Goal: Task Accomplishment & Management: Manage account settings

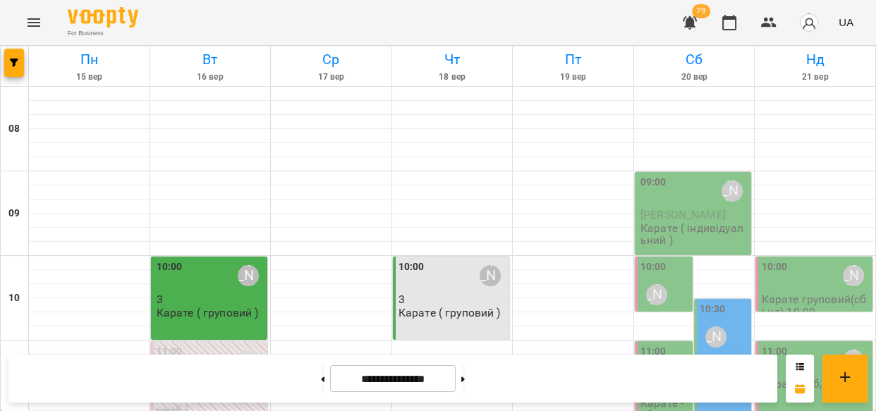
scroll to position [746, 0]
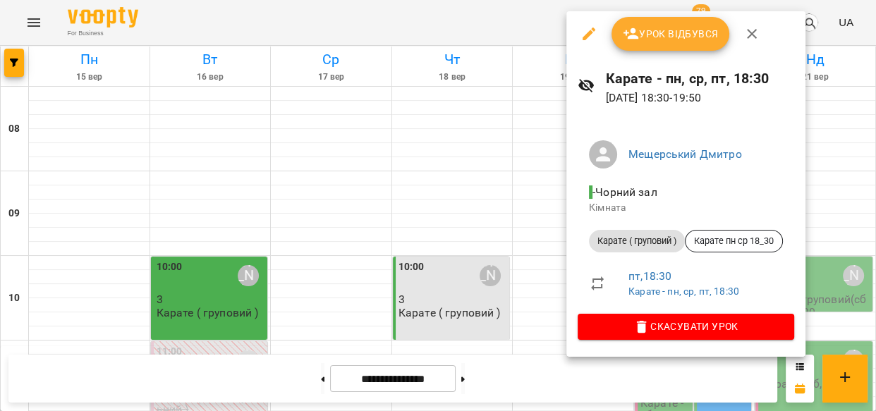
click at [672, 28] on span "Урок відбувся" at bounding box center [671, 33] width 96 height 17
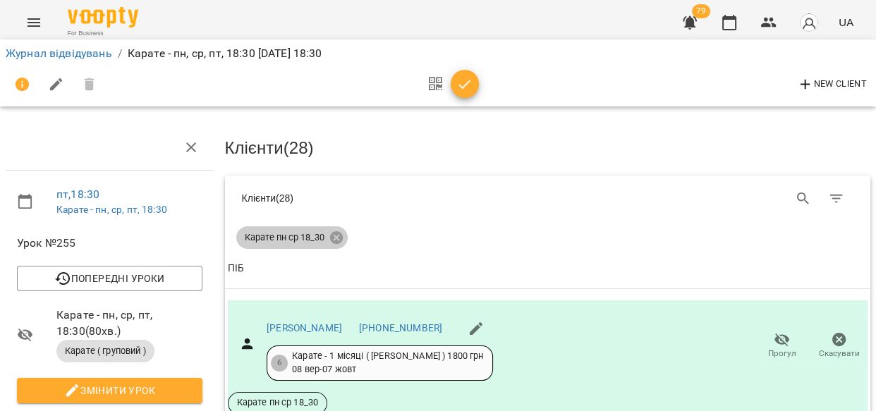
click at [335, 233] on icon at bounding box center [335, 237] width 13 height 13
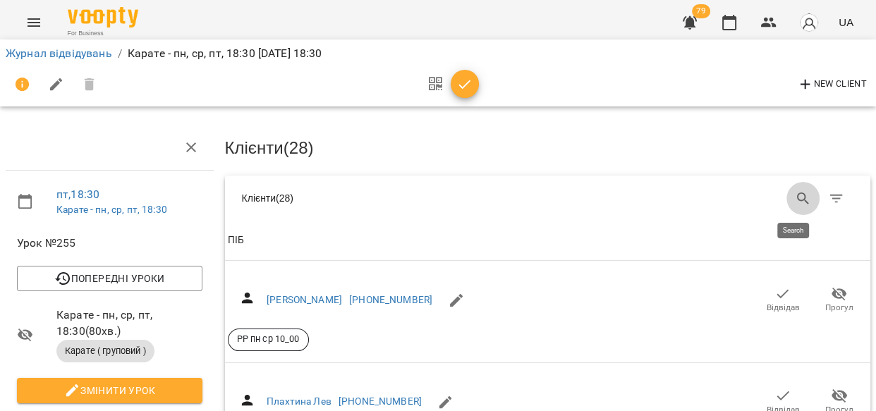
click at [797, 198] on icon "Search" at bounding box center [803, 199] width 12 height 12
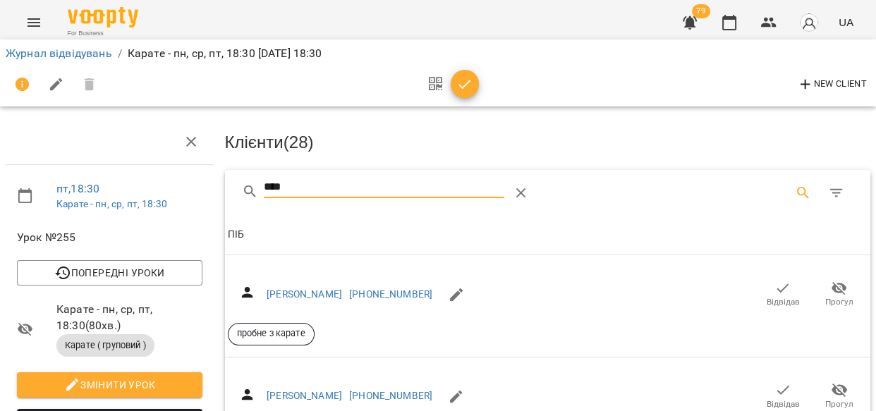
scroll to position [120, 0]
type input "****"
click at [778, 386] on icon "button" at bounding box center [784, 390] width 12 height 9
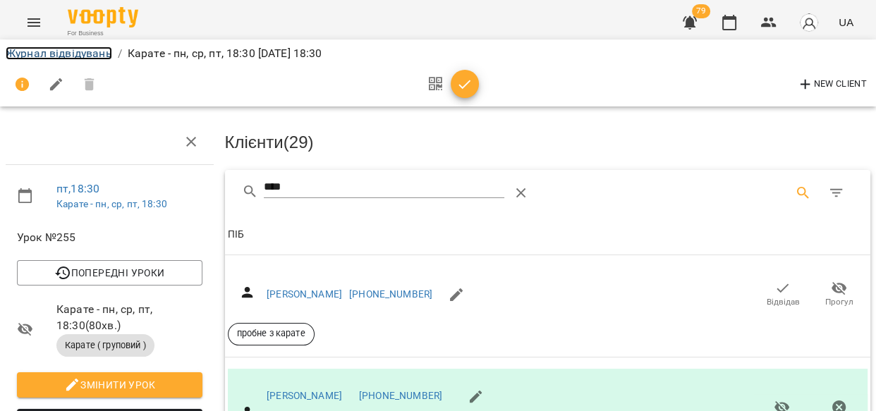
click at [52, 57] on link "Журнал відвідувань" at bounding box center [59, 53] width 107 height 13
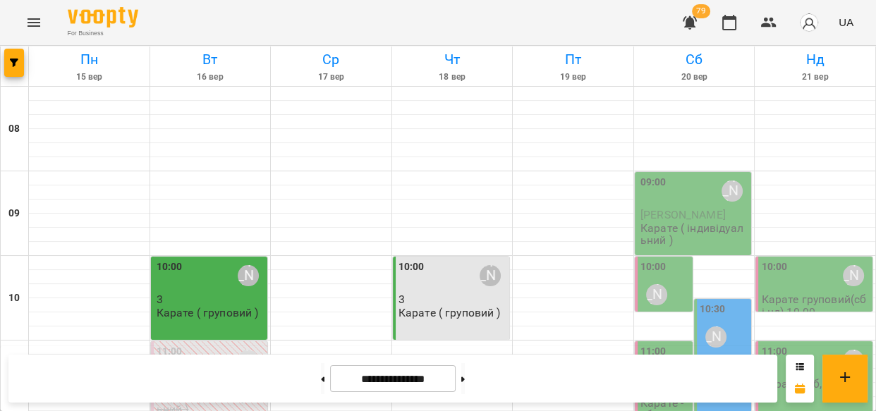
scroll to position [694, 0]
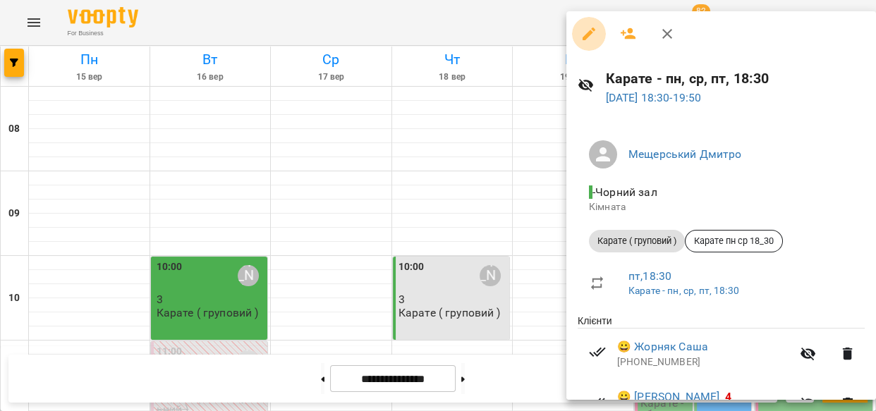
click at [588, 26] on icon "button" at bounding box center [589, 33] width 17 height 17
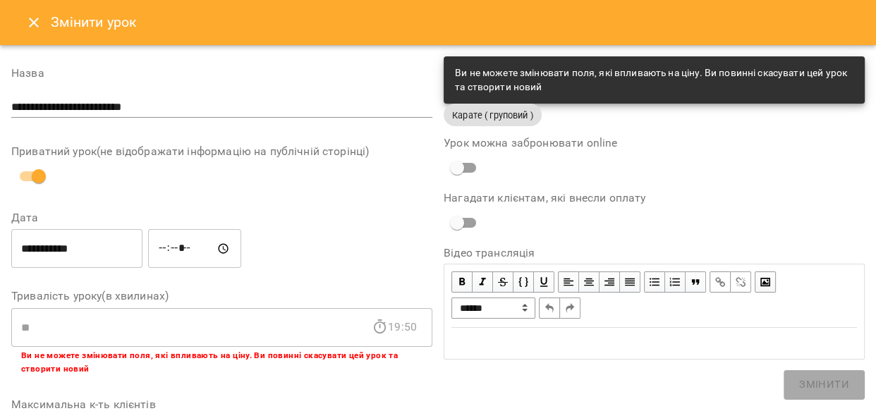
click at [32, 15] on icon "Close" at bounding box center [33, 22] width 17 height 17
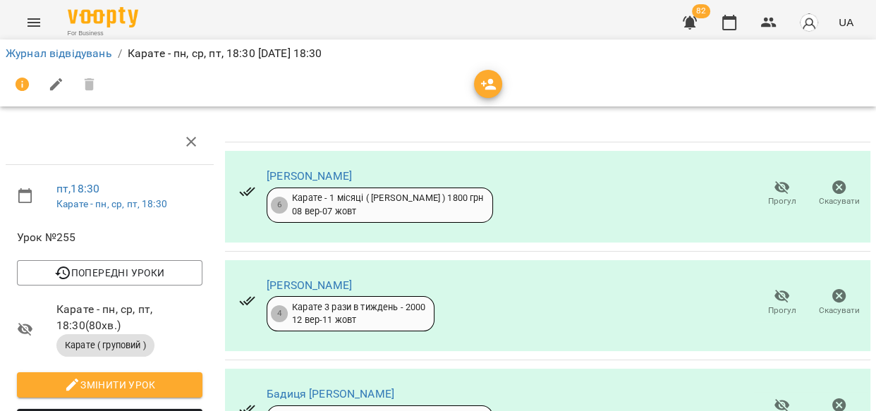
scroll to position [1350, 0]
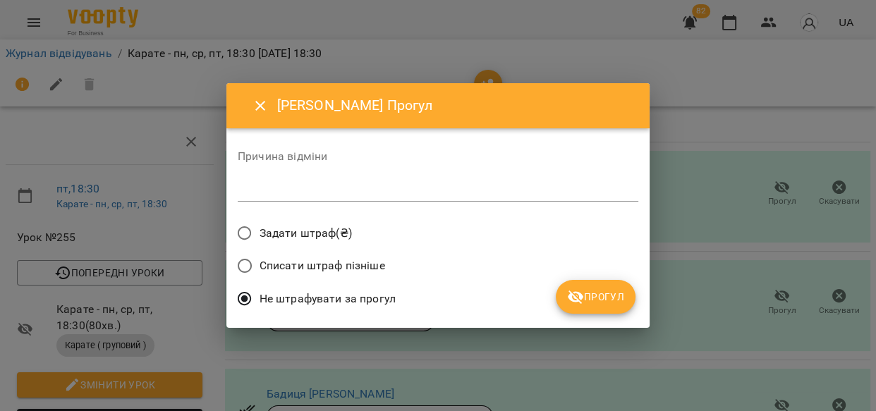
click at [603, 303] on span "Прогул" at bounding box center [595, 297] width 57 height 17
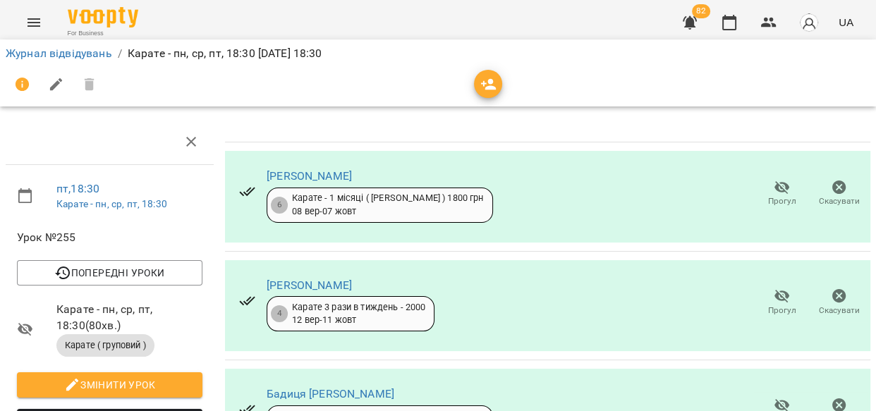
scroll to position [2512, 0]
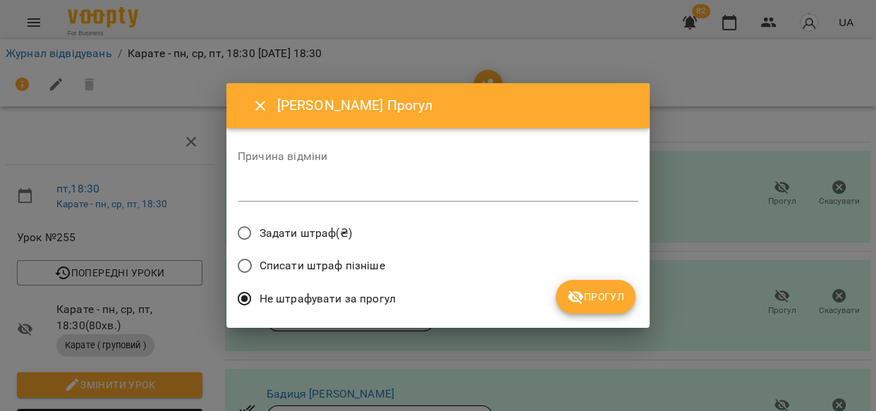
click at [579, 280] on button "Прогул" at bounding box center [596, 297] width 80 height 34
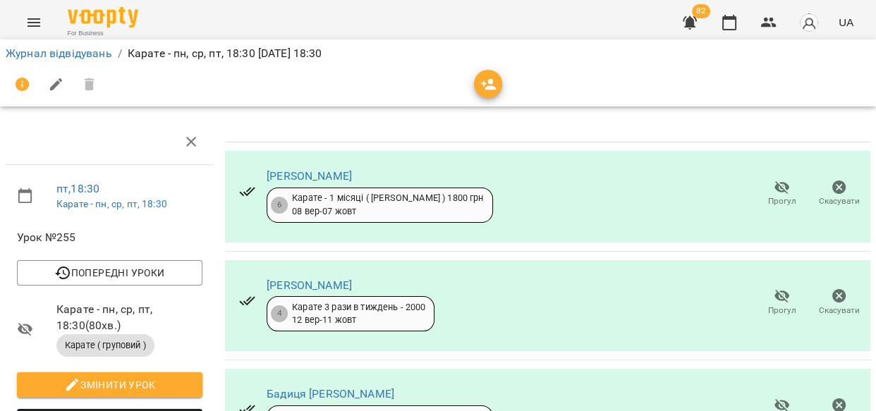
scroll to position [2664, 0]
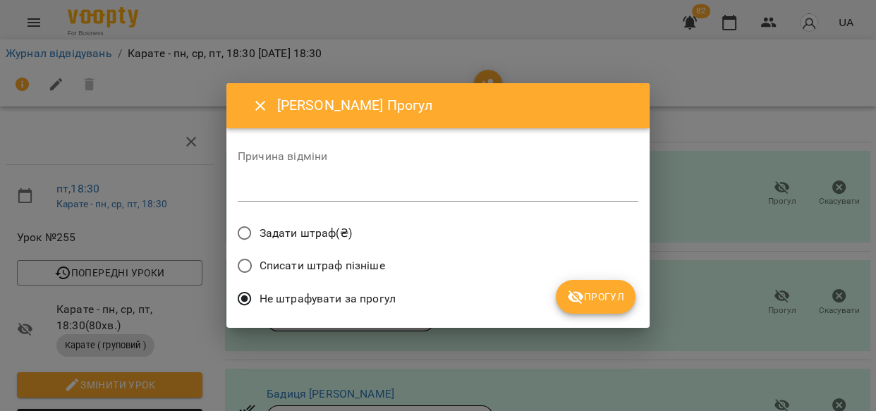
click at [600, 301] on span "Прогул" at bounding box center [595, 297] width 57 height 17
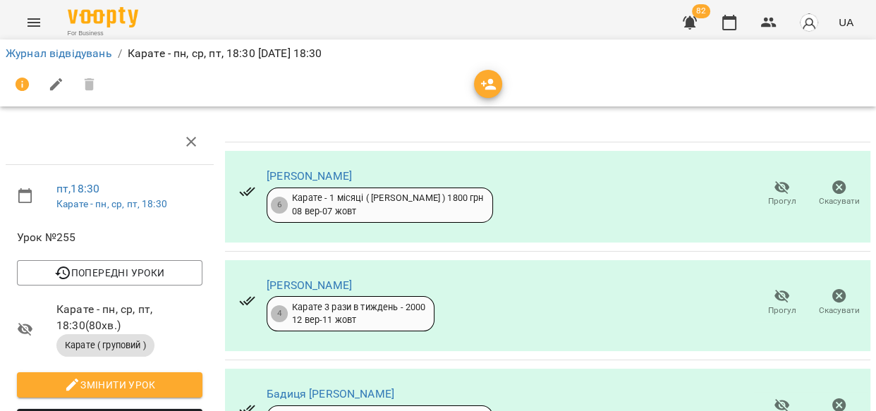
scroll to position [2401, 0]
click at [70, 54] on link "Журнал відвідувань" at bounding box center [59, 53] width 107 height 13
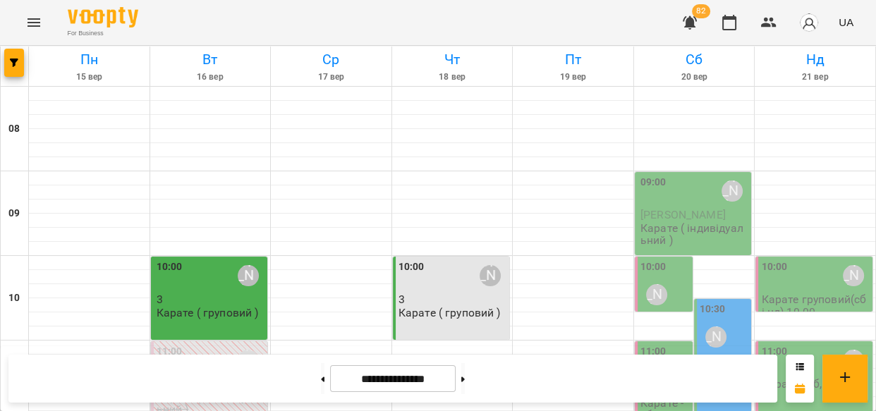
scroll to position [154, 0]
click at [677, 23] on button "button" at bounding box center [690, 23] width 34 height 34
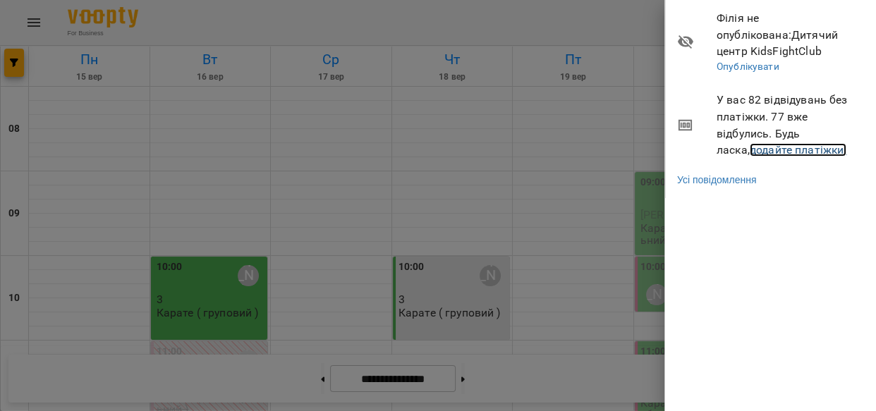
click at [750, 155] on link "додайте платіжки!" at bounding box center [798, 149] width 97 height 13
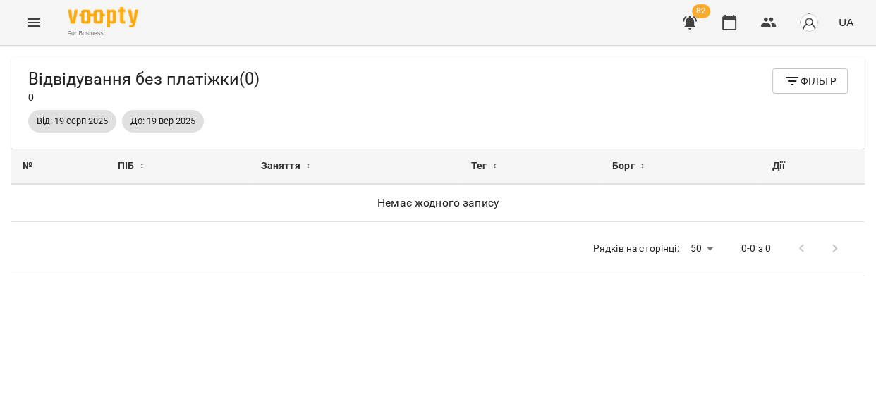
click at [30, 20] on icon "Menu" at bounding box center [33, 22] width 17 height 17
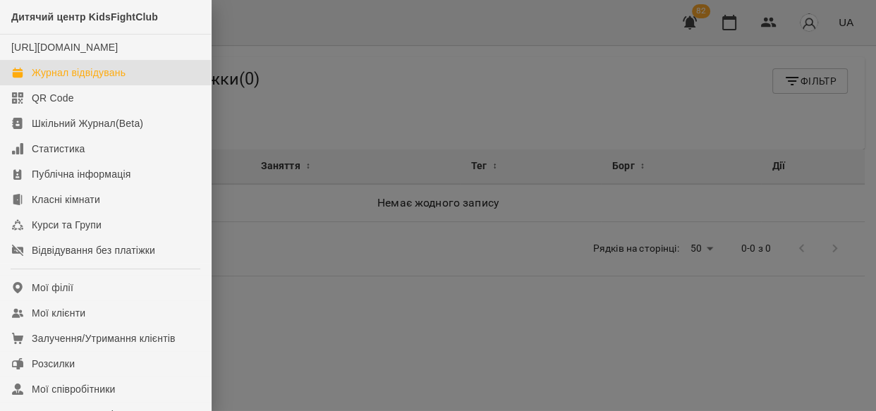
click at [73, 80] on div "Журнал відвідувань" at bounding box center [79, 73] width 94 height 14
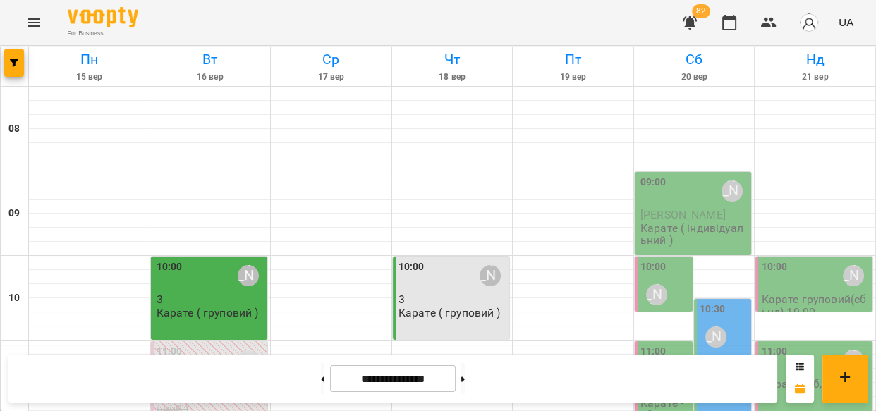
scroll to position [765, 0]
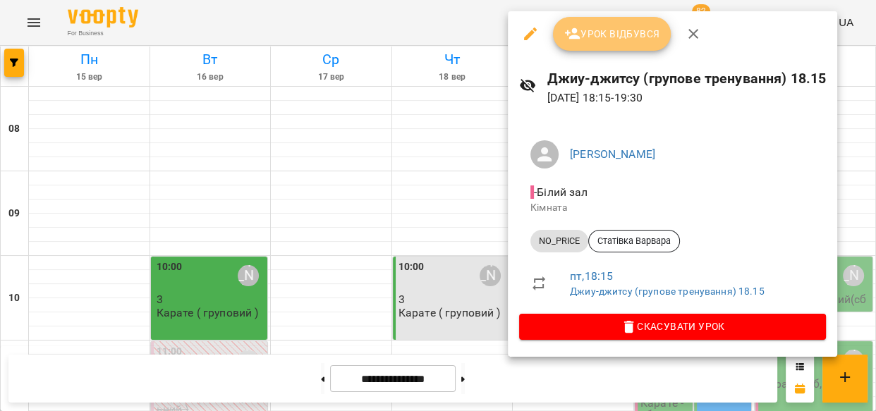
click at [602, 35] on span "Урок відбувся" at bounding box center [612, 33] width 96 height 17
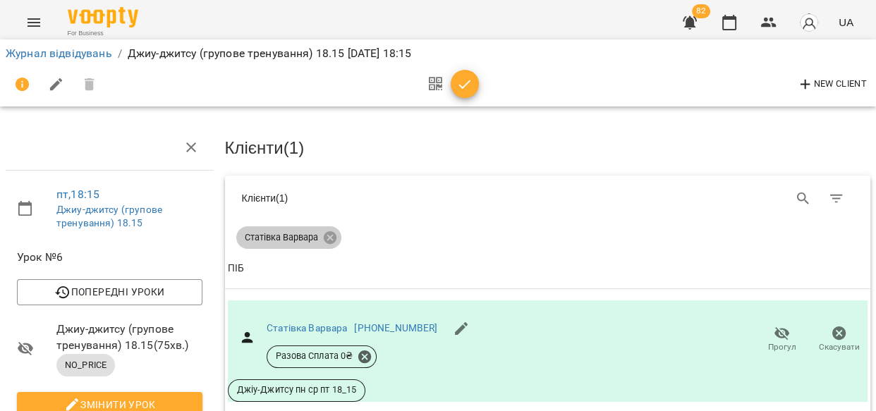
click at [328, 231] on icon at bounding box center [329, 237] width 13 height 13
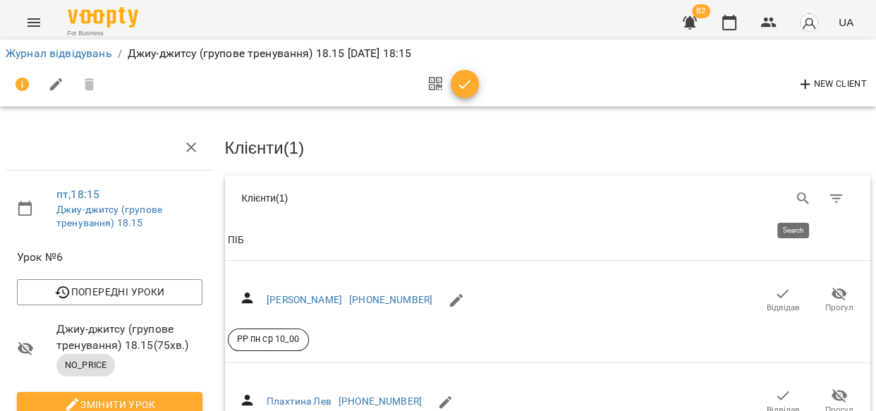
click at [797, 193] on icon "Search" at bounding box center [803, 199] width 12 height 12
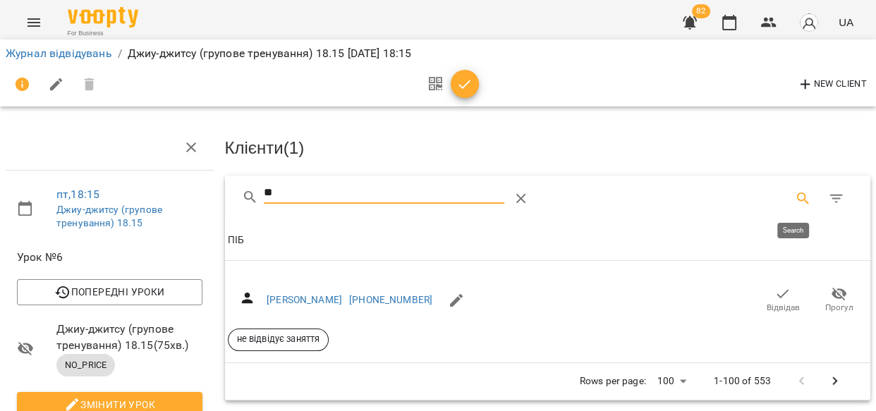
type input "*"
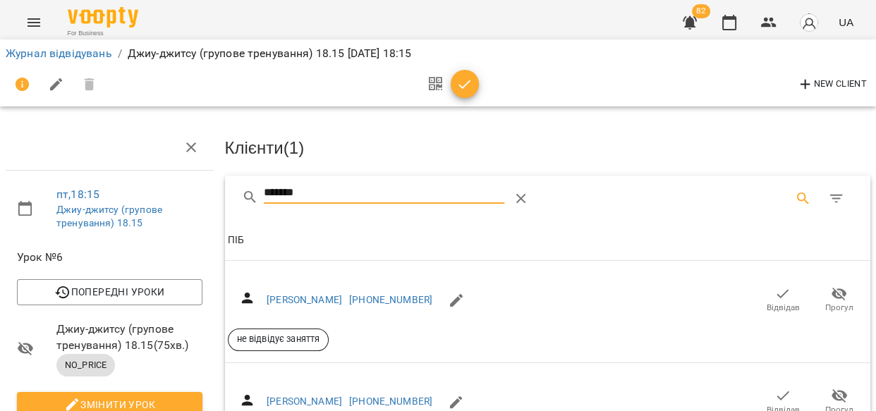
type input "*******"
click at [775, 293] on icon "button" at bounding box center [783, 294] width 17 height 17
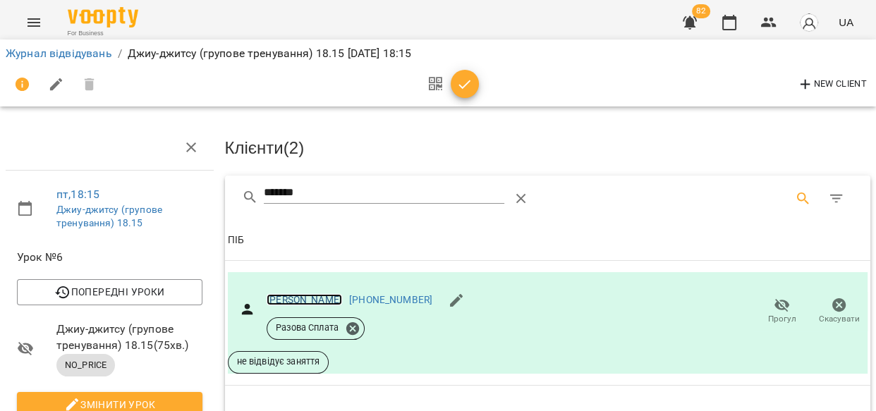
click at [301, 296] on link "[PERSON_NAME]" at bounding box center [304, 299] width 75 height 11
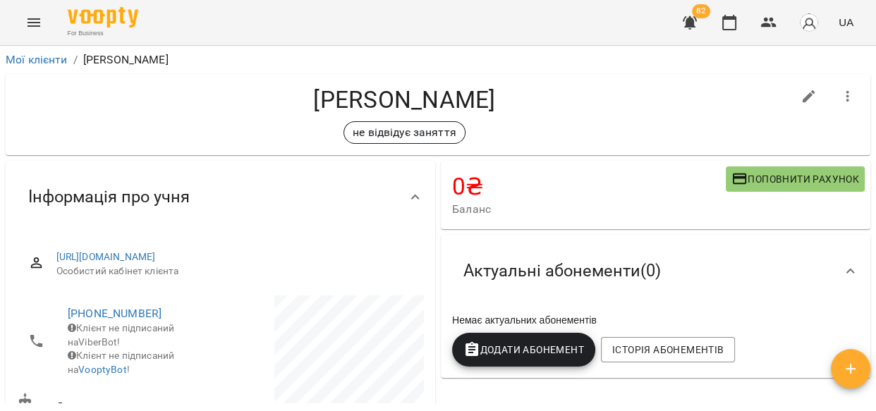
click at [803, 97] on icon "button" at bounding box center [809, 96] width 13 height 13
select select "**"
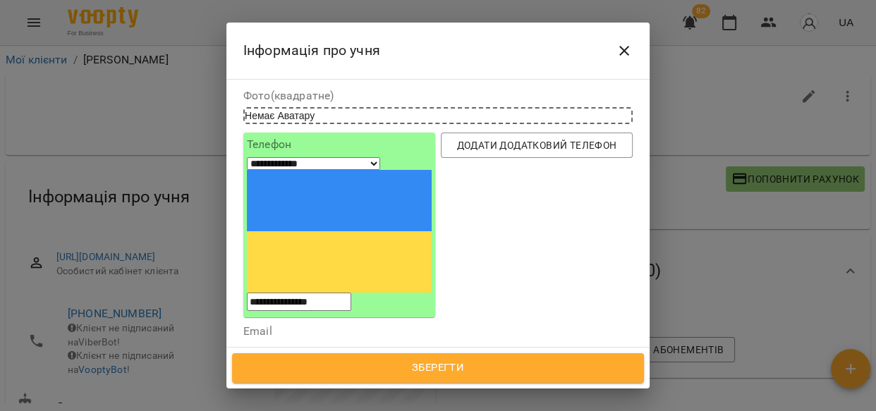
scroll to position [106, 0]
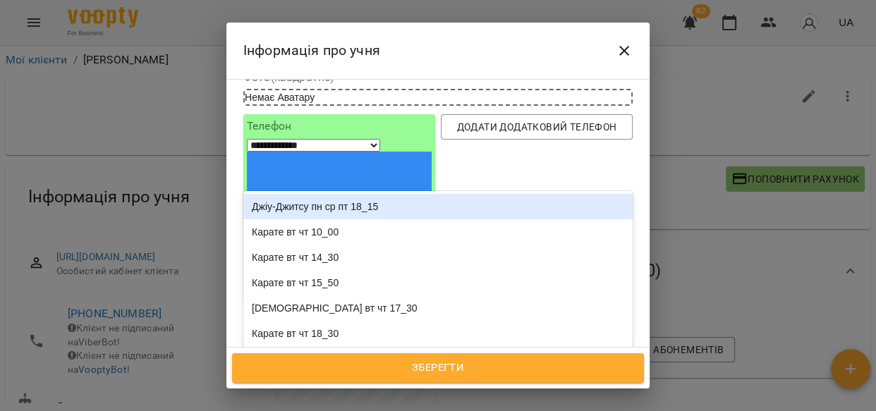
click at [362, 194] on div "Джіу-Джитсу пн ср пт 18_15" at bounding box center [437, 206] width 389 height 25
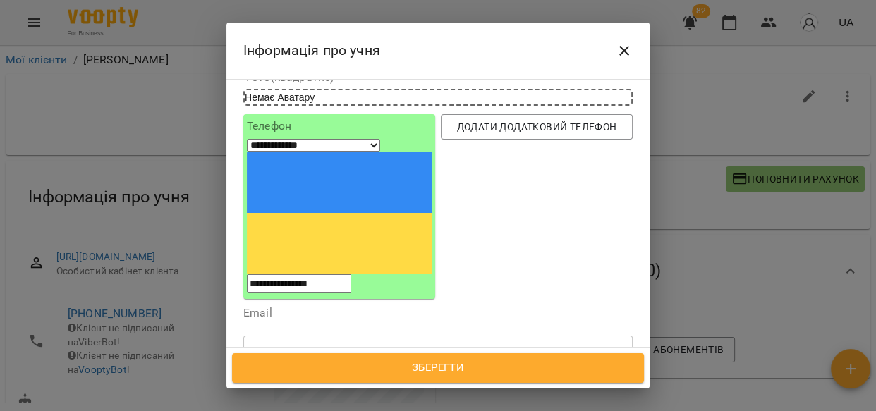
click at [399, 367] on span "Зберегти" at bounding box center [438, 368] width 381 height 18
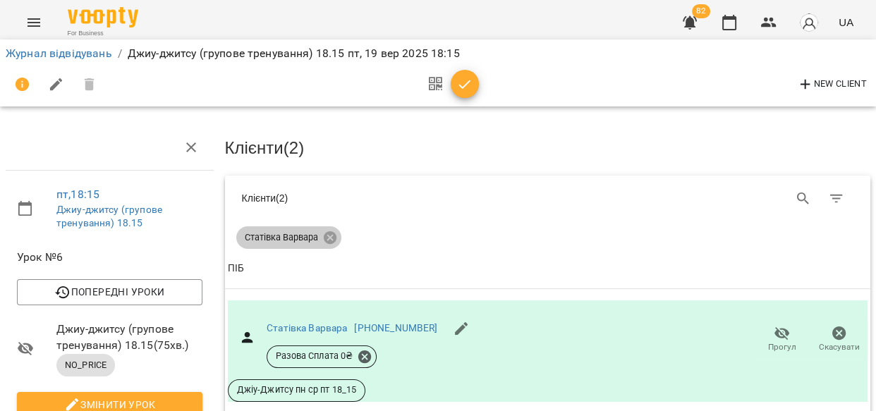
click at [333, 234] on icon at bounding box center [329, 237] width 13 height 13
click at [327, 232] on icon at bounding box center [329, 237] width 13 height 13
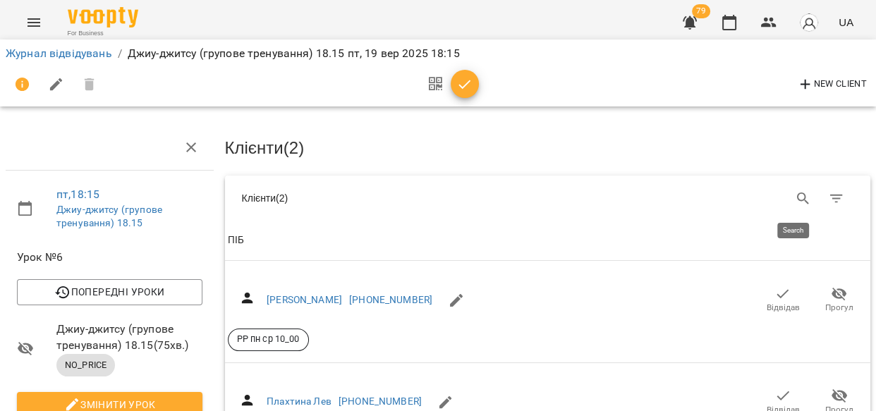
click at [797, 194] on icon "Search" at bounding box center [803, 199] width 12 height 12
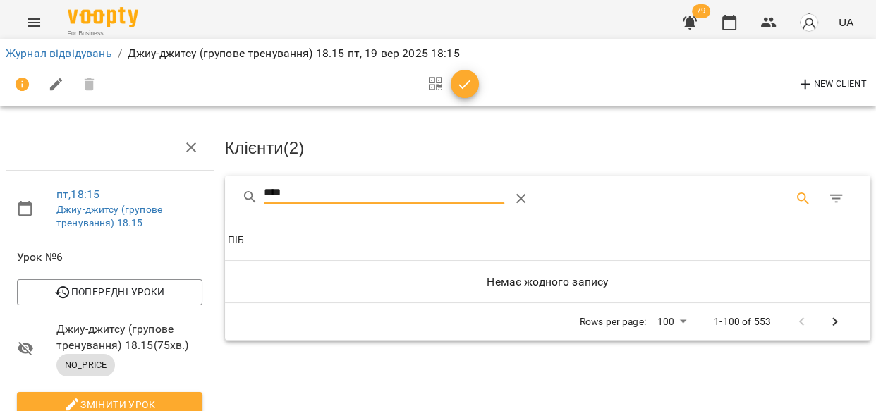
type input "****"
click at [30, 25] on icon "Menu" at bounding box center [33, 22] width 17 height 17
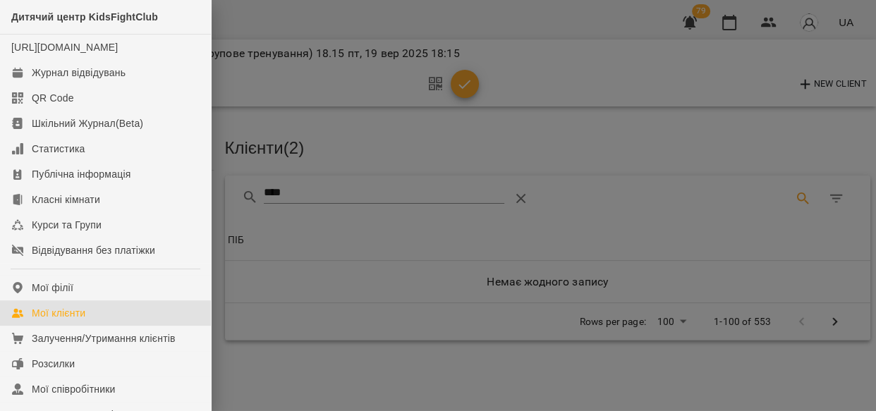
click at [71, 320] on div "Мої клієнти" at bounding box center [59, 313] width 54 height 14
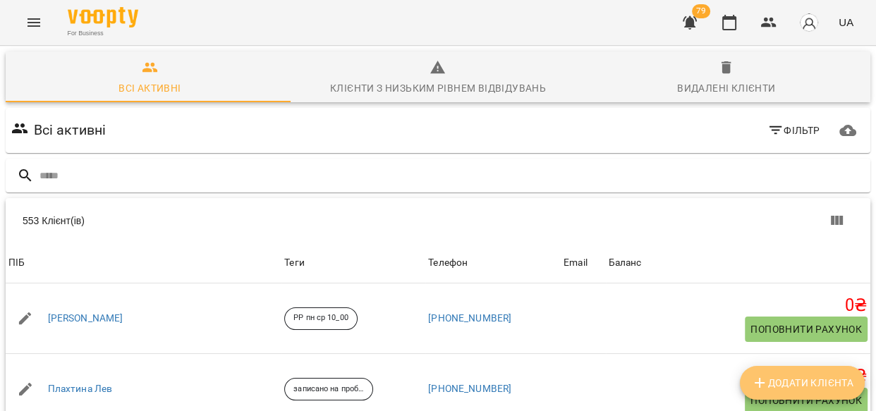
click at [782, 381] on span "Додати клієнта" at bounding box center [802, 383] width 102 height 17
select select "**"
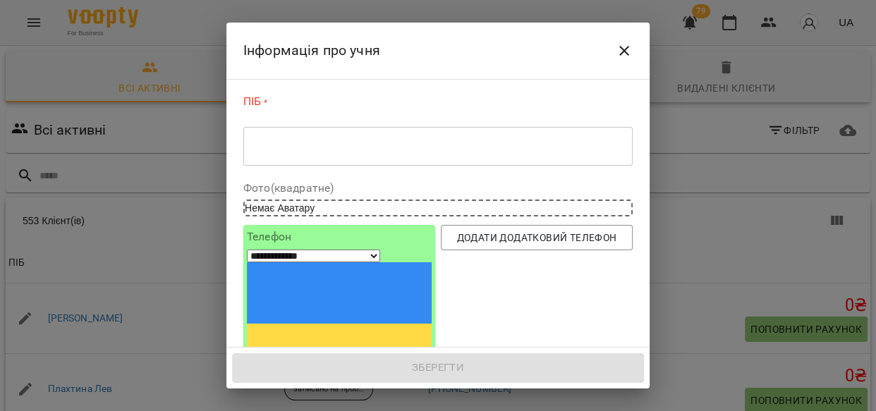
click at [294, 140] on textarea at bounding box center [438, 146] width 370 height 13
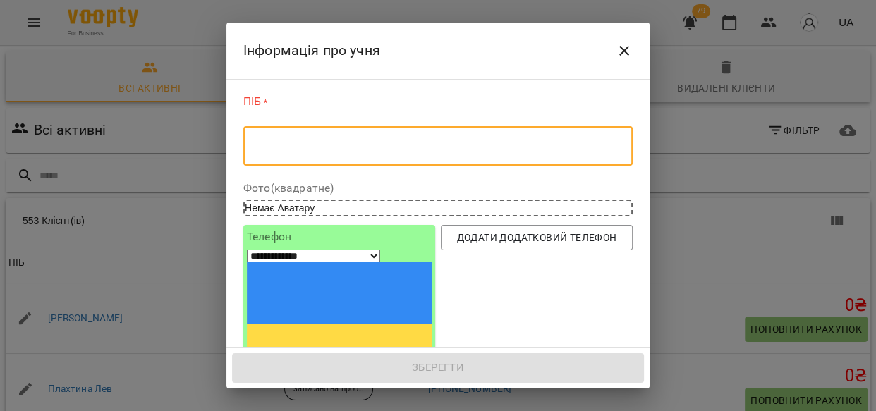
paste textarea "**********"
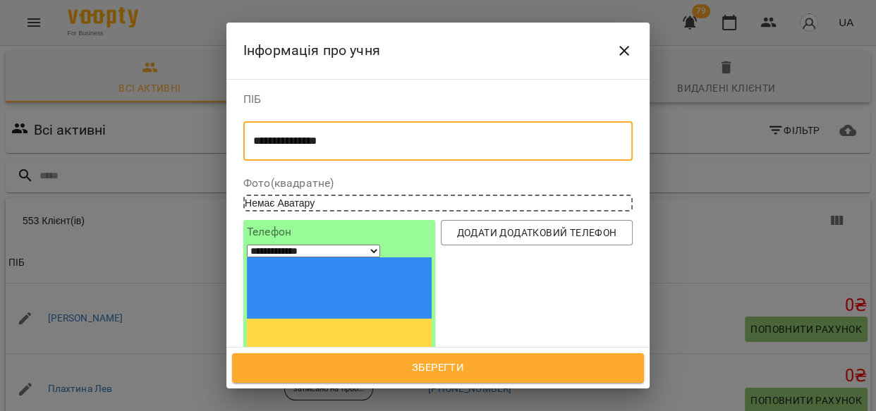
type textarea "**********"
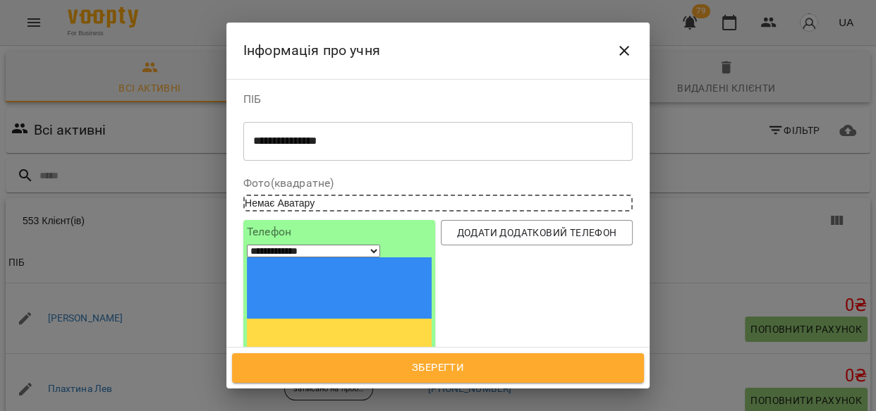
click at [351, 380] on input "tel" at bounding box center [299, 389] width 104 height 18
paste input "**********"
type input "**********"
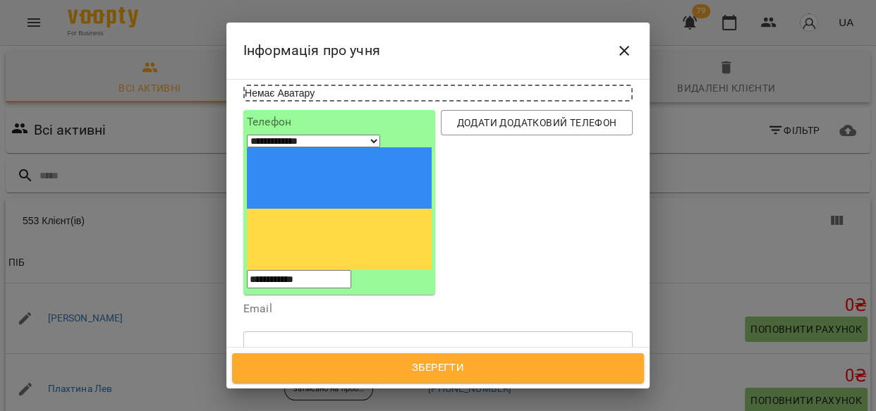
scroll to position [118, 0]
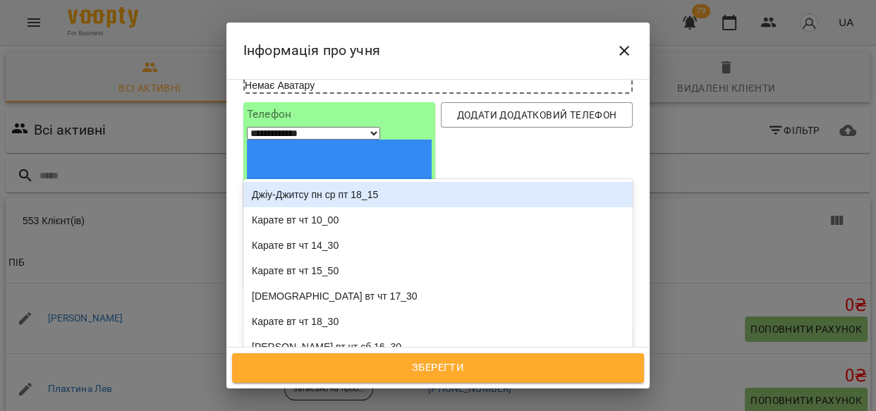
click at [336, 403] on div "Надрукуйте або оберіть..." at bounding box center [310, 410] width 118 height 14
click at [314, 182] on div "Джіу-Джитсу пн ср пт 18_15" at bounding box center [437, 194] width 389 height 25
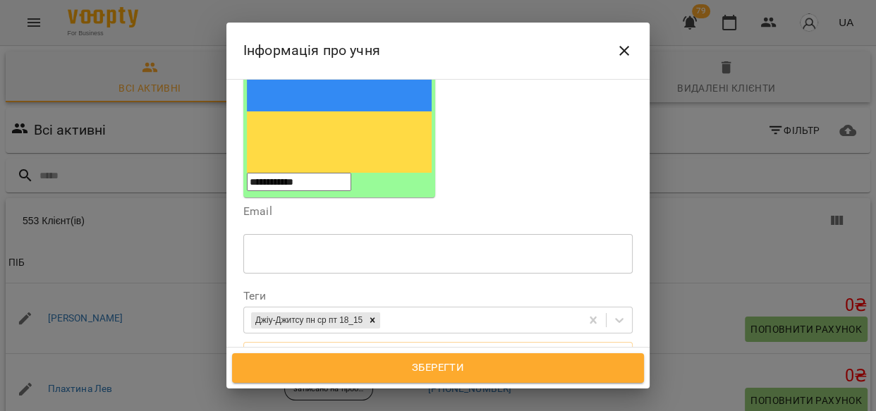
scroll to position [273, 0]
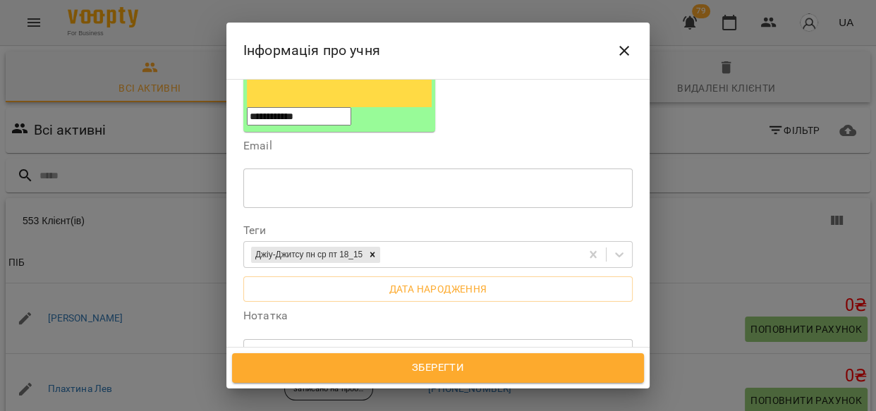
click at [427, 352] on textarea at bounding box center [438, 358] width 370 height 13
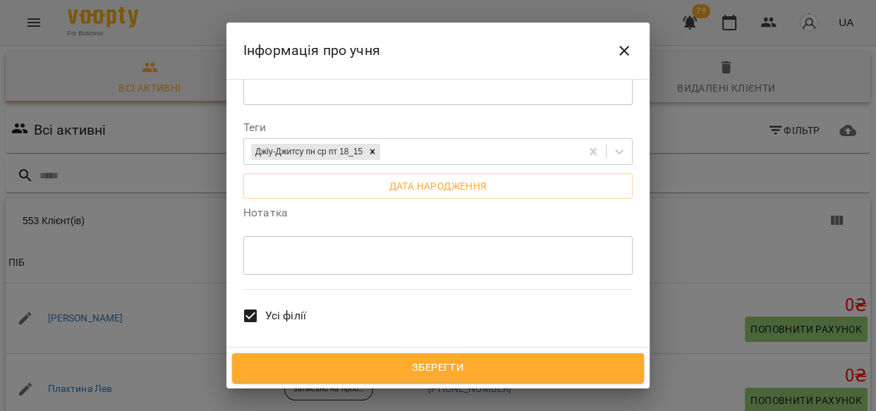
scroll to position [368, 0]
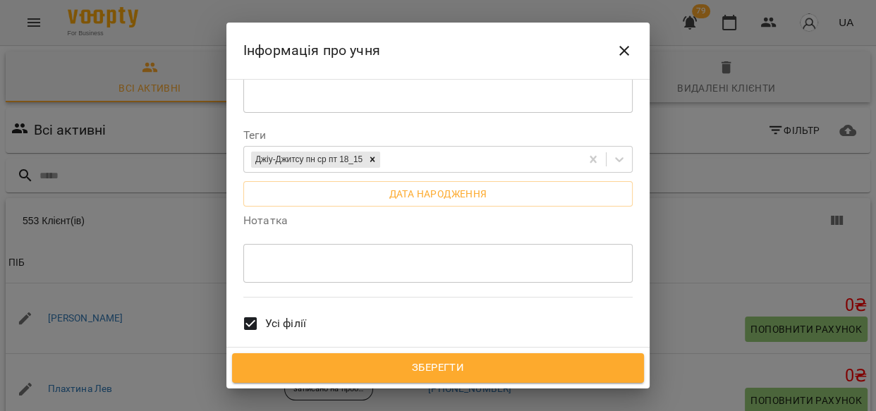
click at [334, 257] on textarea at bounding box center [438, 263] width 370 height 13
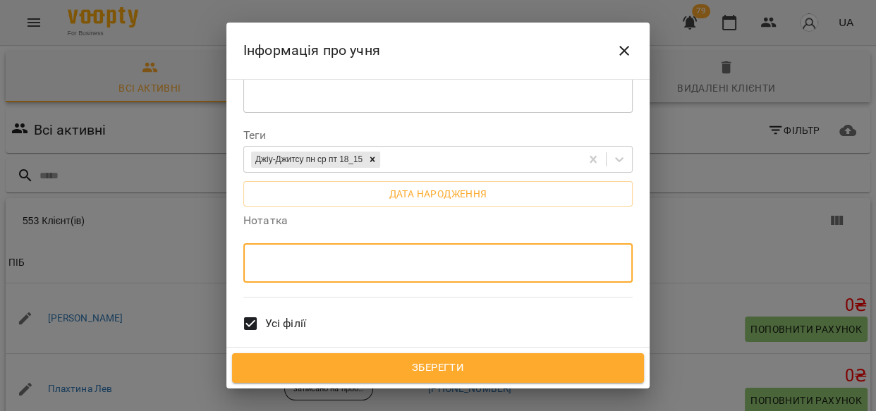
paste textarea "**********"
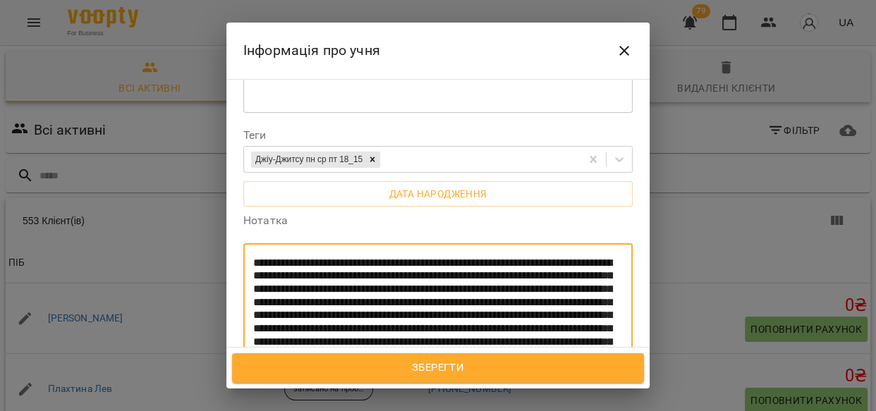
type textarea "**********"
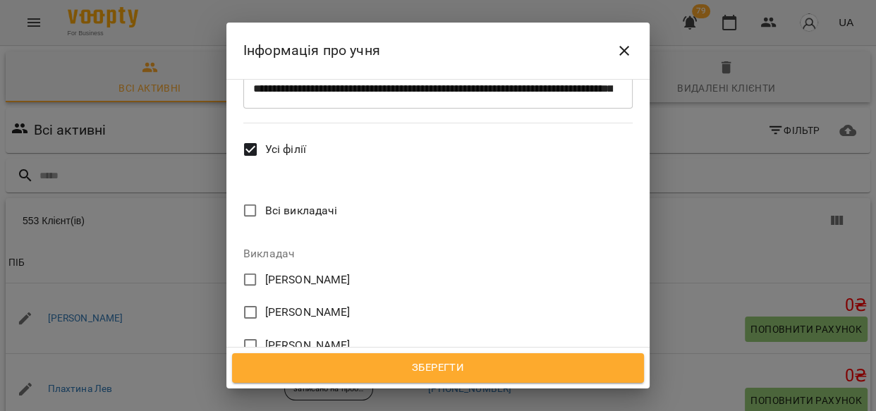
scroll to position [639, 0]
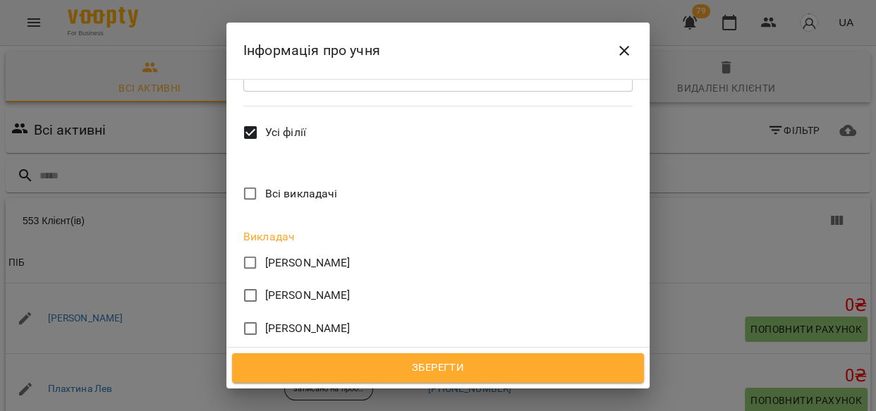
click at [296, 363] on span "Зберегти" at bounding box center [438, 368] width 381 height 18
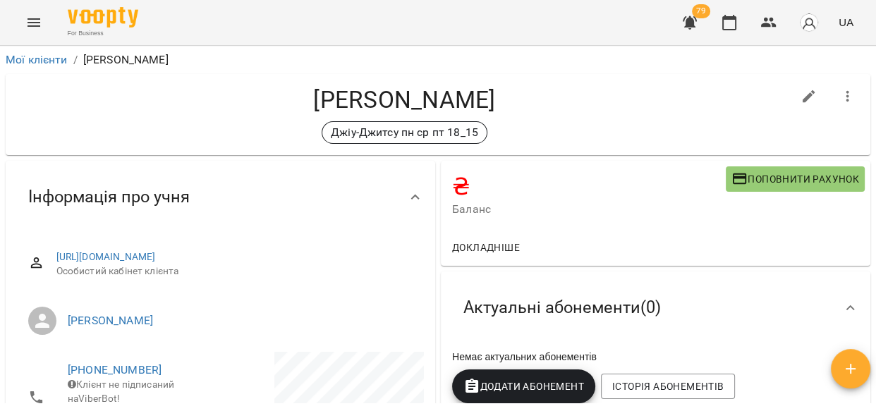
click at [28, 19] on icon "Menu" at bounding box center [34, 22] width 13 height 8
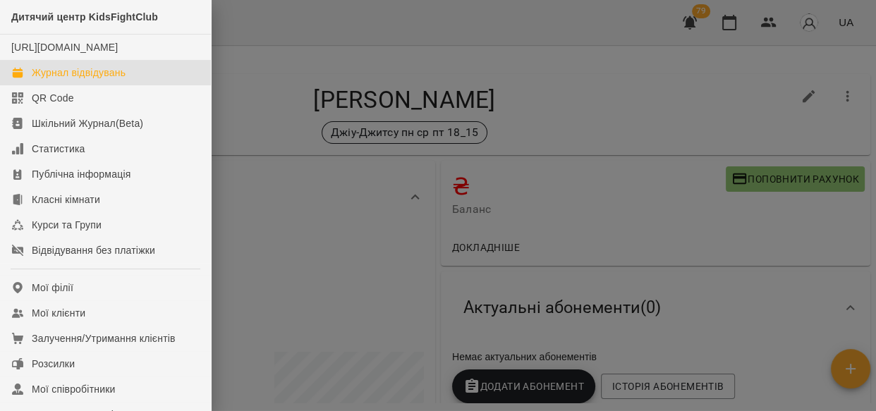
click at [59, 80] on div "Журнал відвідувань" at bounding box center [79, 73] width 94 height 14
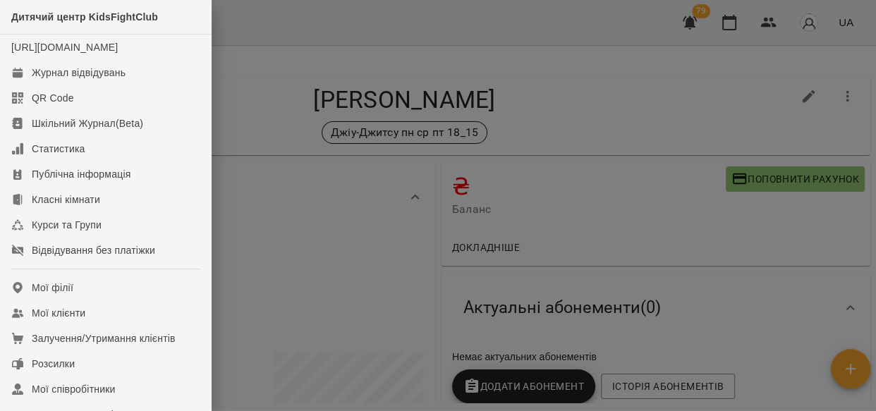
click at [59, 80] on div "Журнал відвідувань" at bounding box center [79, 73] width 94 height 14
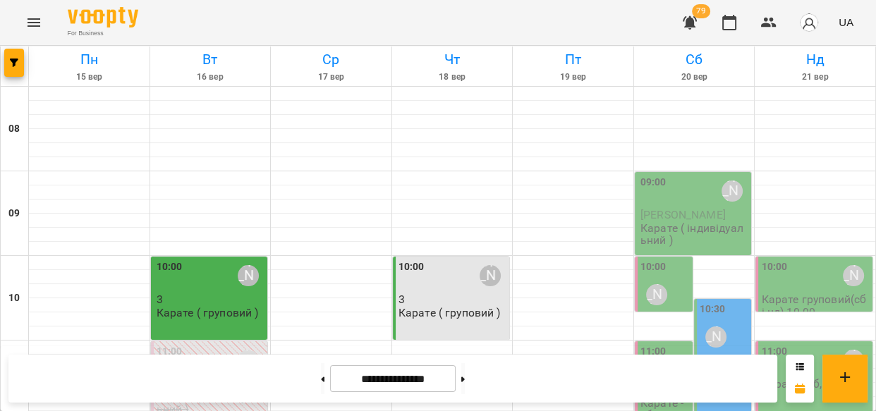
scroll to position [715, 0]
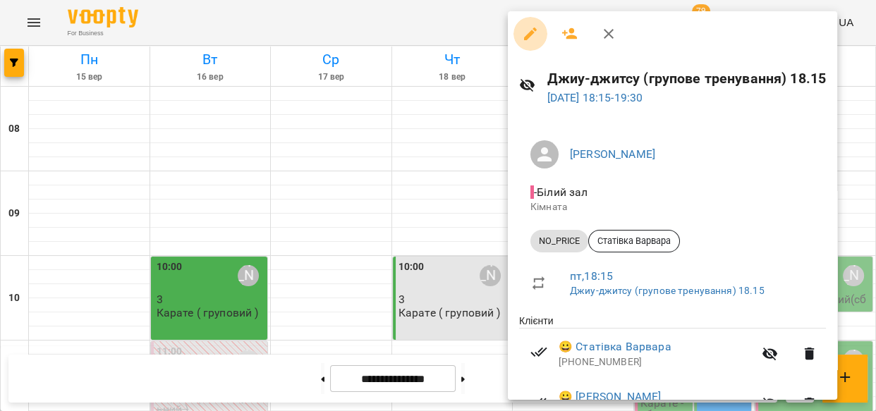
click at [524, 30] on icon "button" at bounding box center [530, 33] width 17 height 17
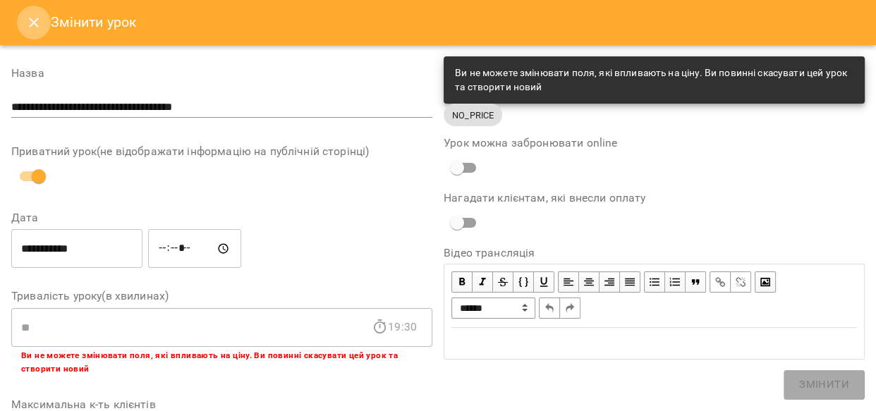
click at [33, 18] on icon "Close" at bounding box center [33, 22] width 17 height 17
click at [33, 18] on icon "Menu" at bounding box center [33, 22] width 17 height 17
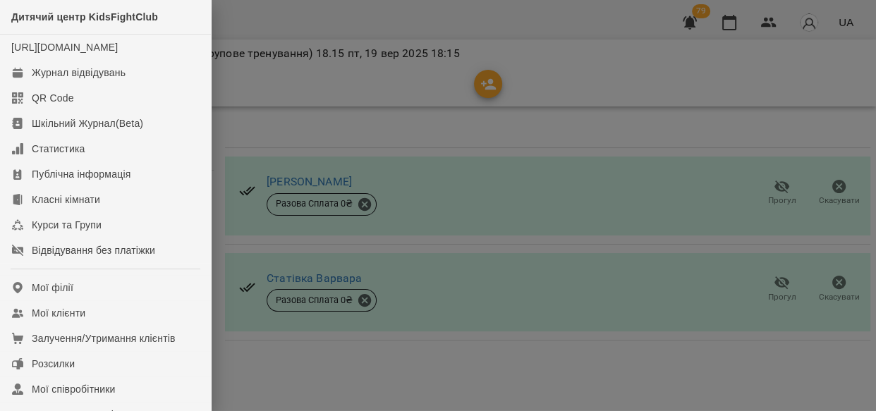
click at [317, 116] on div at bounding box center [438, 205] width 876 height 411
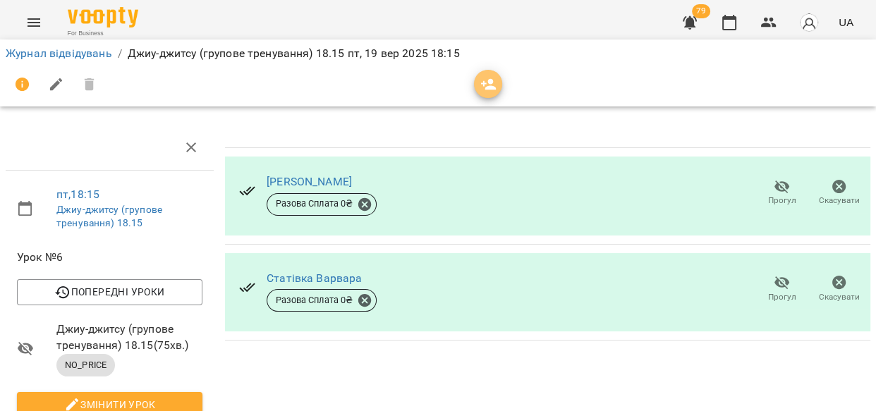
click at [487, 82] on icon "button" at bounding box center [488, 84] width 17 height 17
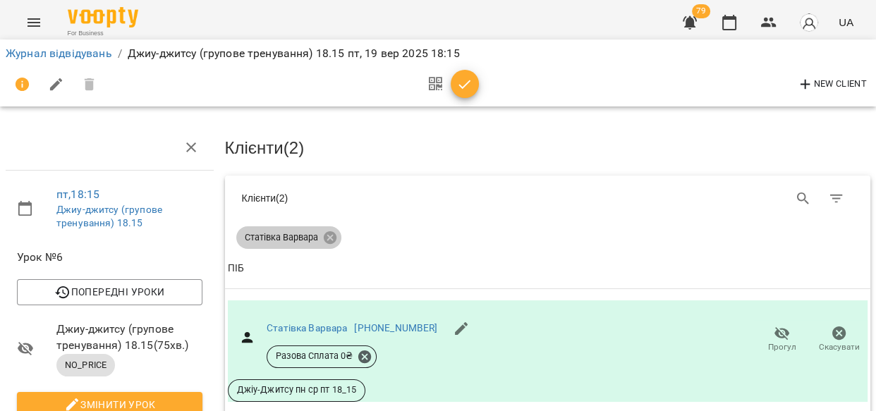
drag, startPoint x: 324, startPoint y: 234, endPoint x: 782, endPoint y: 192, distance: 460.6
click at [326, 234] on icon at bounding box center [330, 238] width 16 height 16
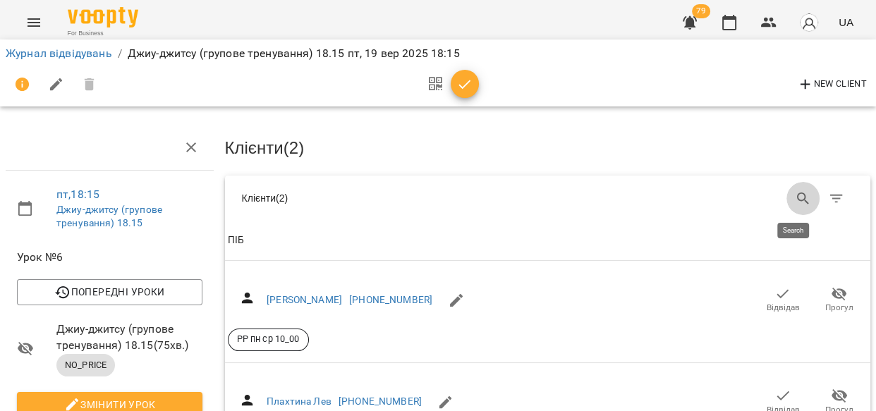
click at [797, 193] on icon "Search" at bounding box center [803, 199] width 12 height 12
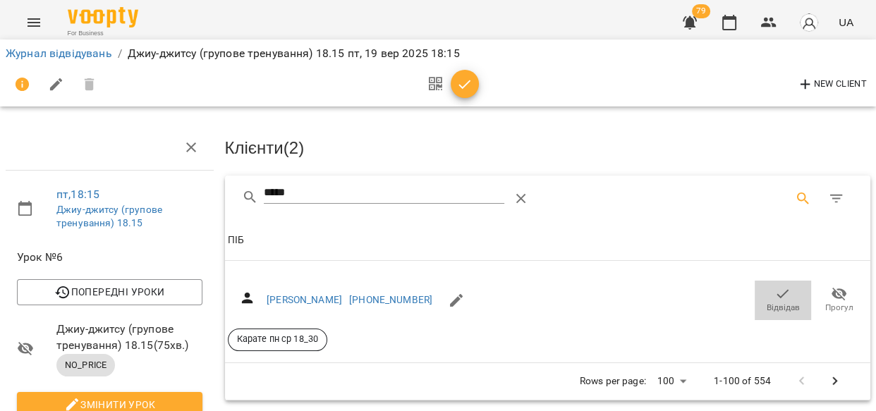
click at [775, 298] on icon "button" at bounding box center [783, 294] width 17 height 17
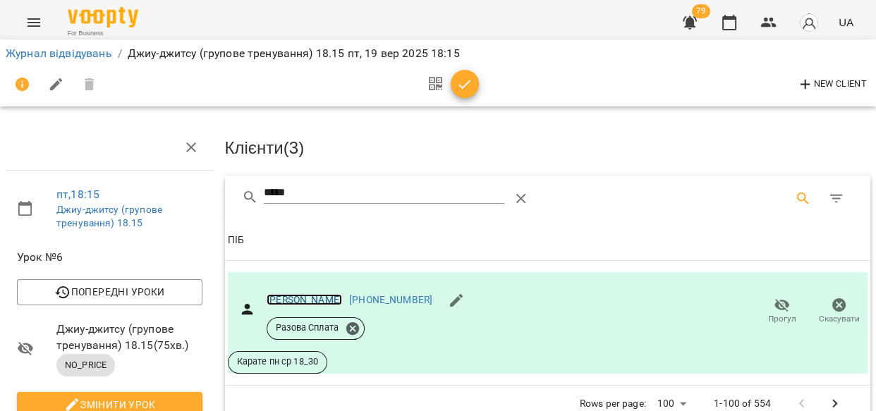
click at [312, 298] on link "[PERSON_NAME]" at bounding box center [304, 299] width 75 height 11
click at [308, 188] on input "*****" at bounding box center [384, 193] width 241 height 23
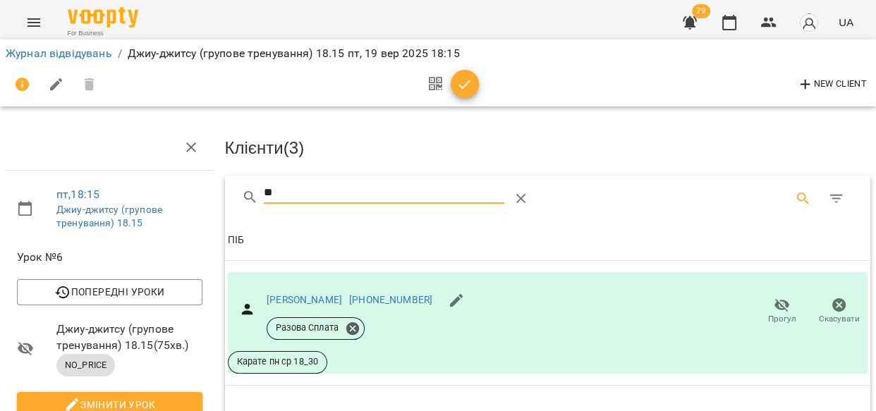
type input "*"
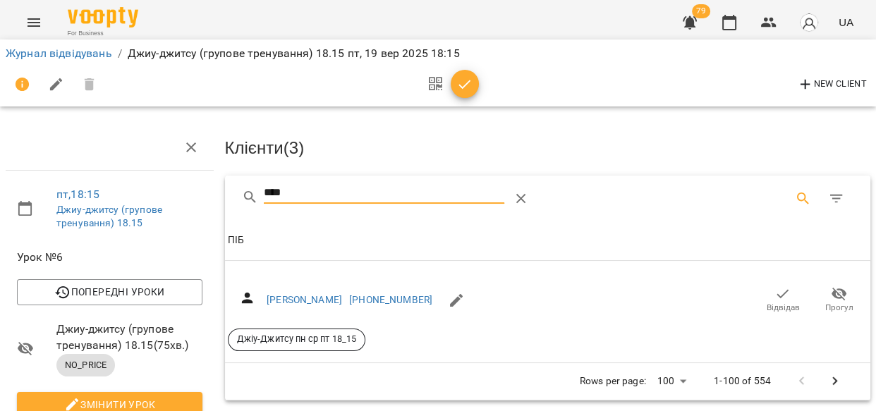
type input "****"
click at [775, 296] on icon "button" at bounding box center [783, 294] width 17 height 17
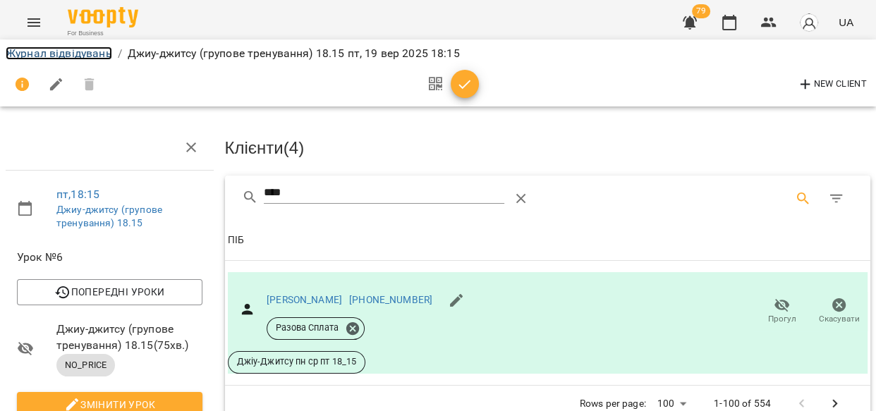
click at [49, 51] on link "Журнал відвідувань" at bounding box center [59, 53] width 107 height 13
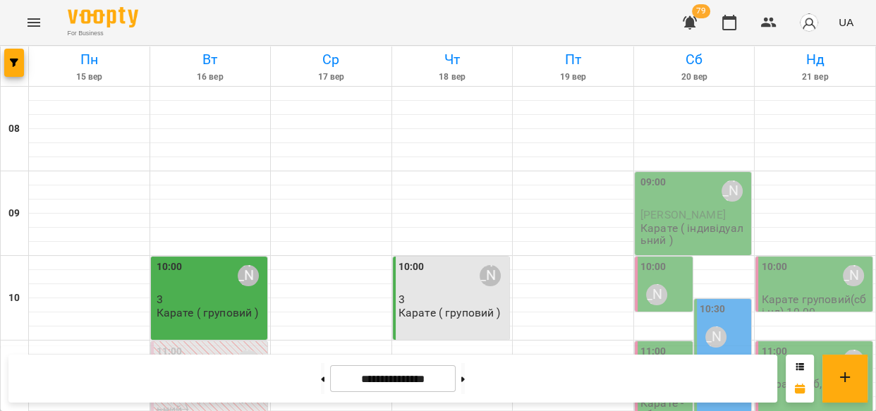
scroll to position [754, 0]
click at [30, 23] on icon "Menu" at bounding box center [34, 22] width 13 height 8
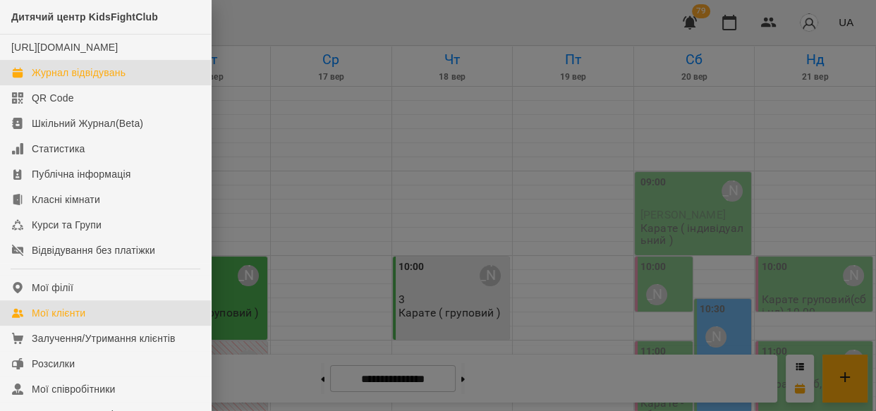
click at [71, 320] on div "Мої клієнти" at bounding box center [59, 313] width 54 height 14
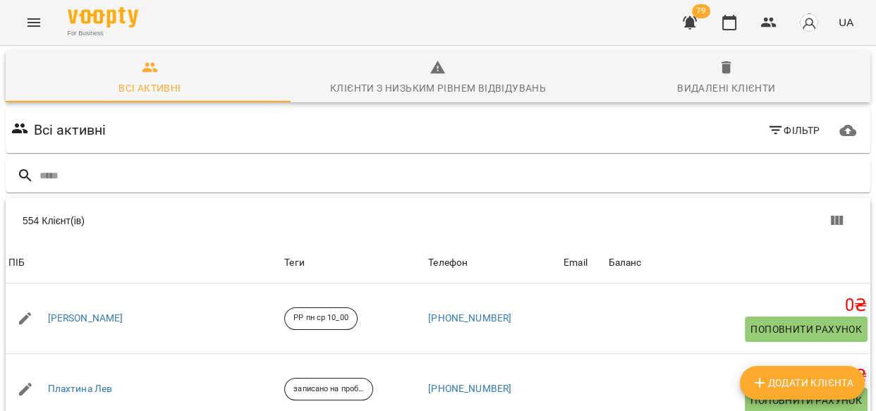
click at [816, 382] on span "Додати клієнта" at bounding box center [802, 383] width 102 height 17
select select "**"
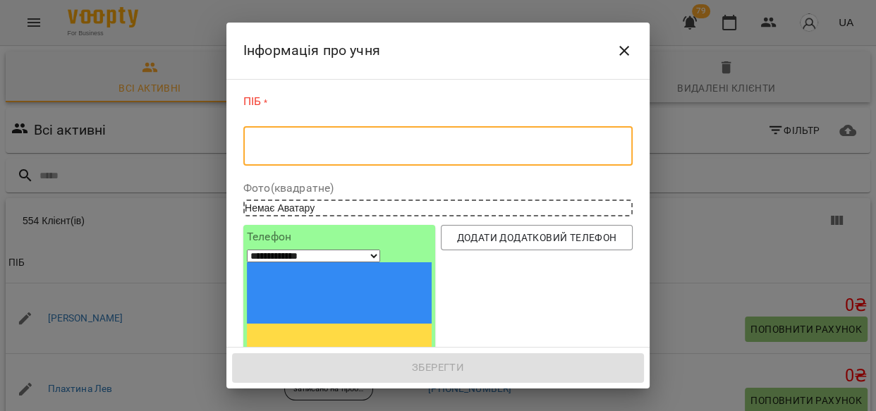
click at [273, 148] on textarea at bounding box center [438, 146] width 370 height 13
paste textarea "**********"
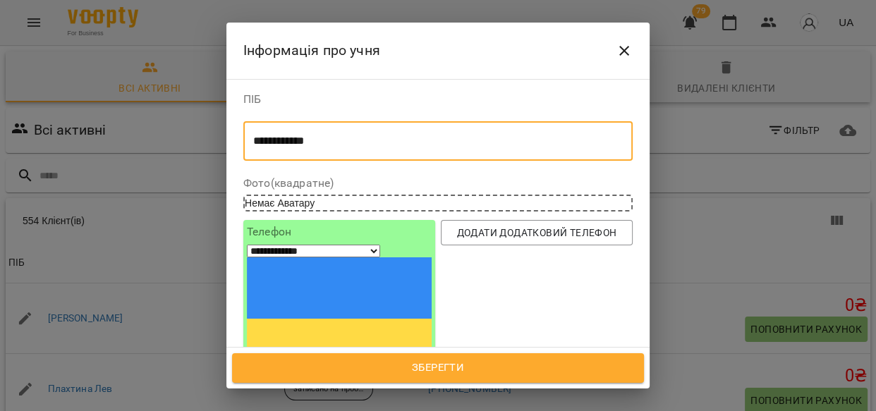
type textarea "**********"
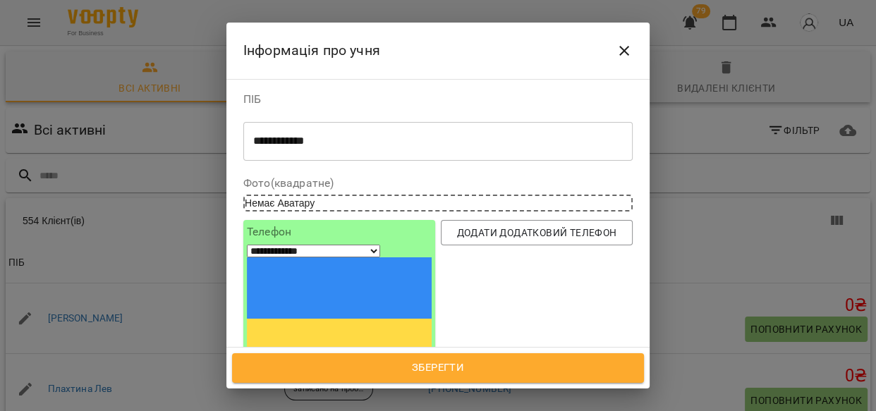
click at [310, 380] on input "tel" at bounding box center [299, 389] width 104 height 18
click at [313, 380] on input "tel" at bounding box center [299, 389] width 104 height 18
paste input "**********"
type input "**********"
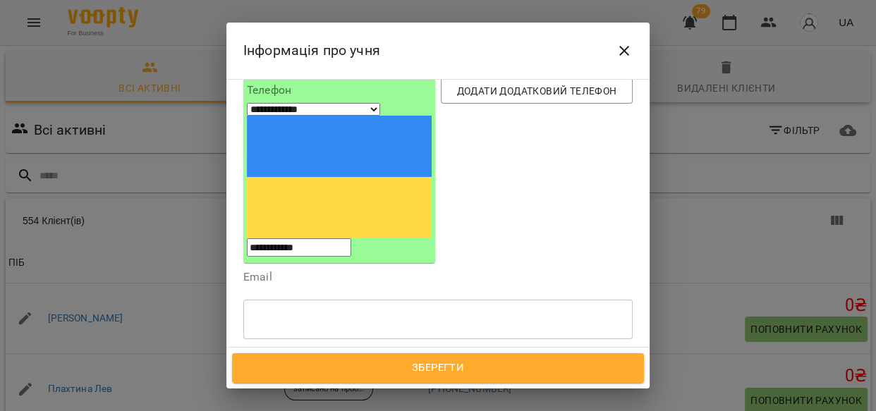
scroll to position [152, 0]
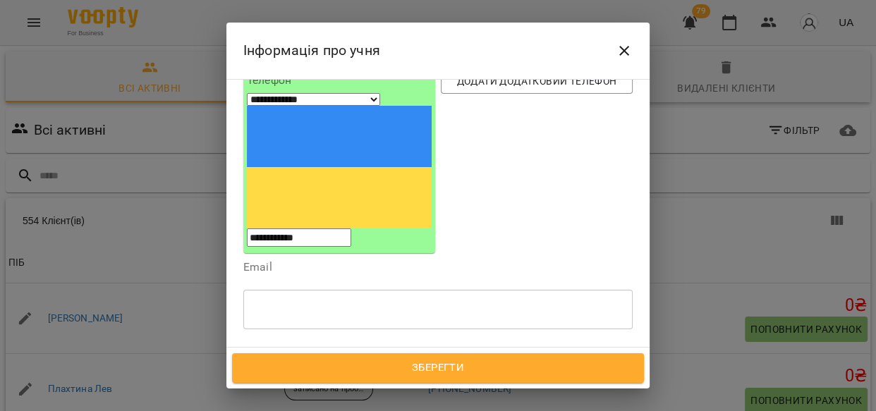
click at [271, 369] on div "Надрукуйте або оберіть..." at bounding box center [310, 376] width 118 height 14
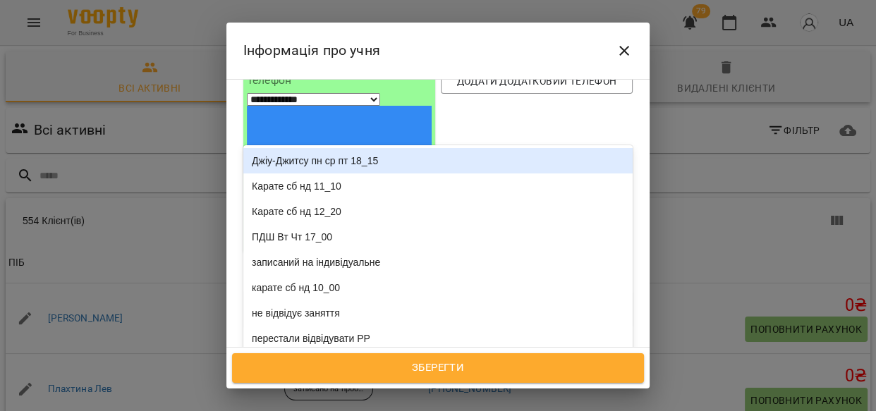
type input "**"
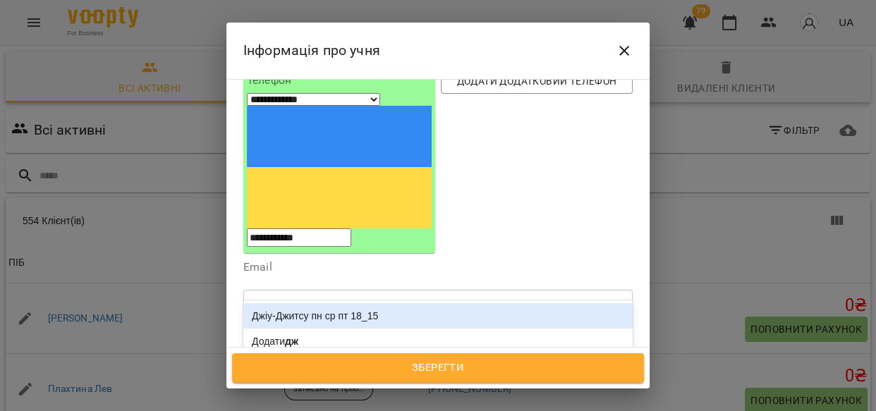
click at [294, 303] on div "Джіу-Джитсу пн ср пт 18_15" at bounding box center [437, 315] width 389 height 25
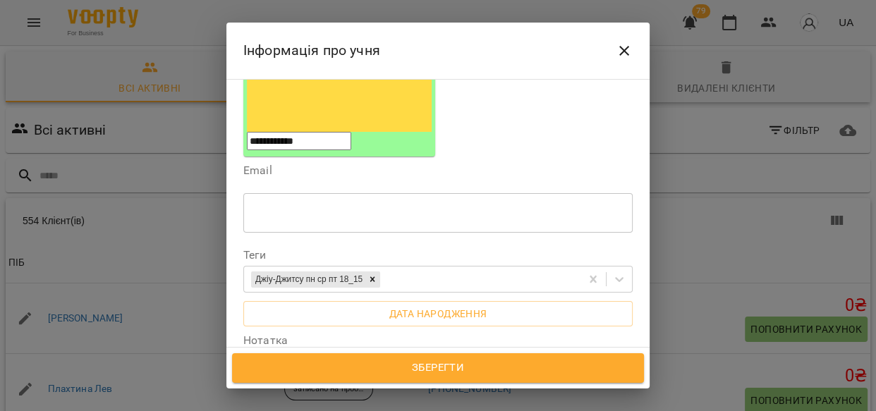
scroll to position [260, 0]
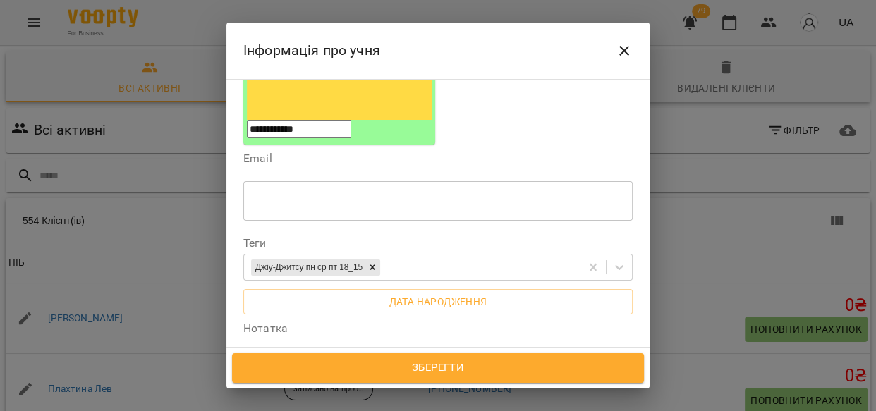
click at [283, 365] on textarea at bounding box center [438, 371] width 370 height 13
paste textarea "**********"
type textarea "**********"
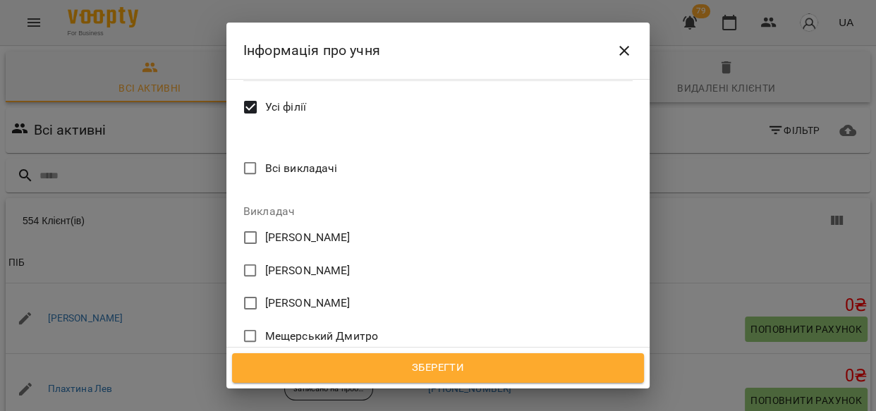
scroll to position [629, 0]
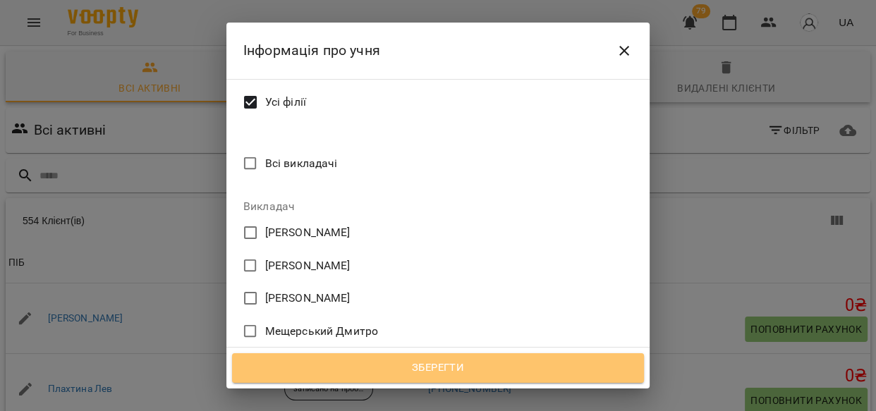
click at [408, 372] on span "Зберегти" at bounding box center [438, 368] width 381 height 18
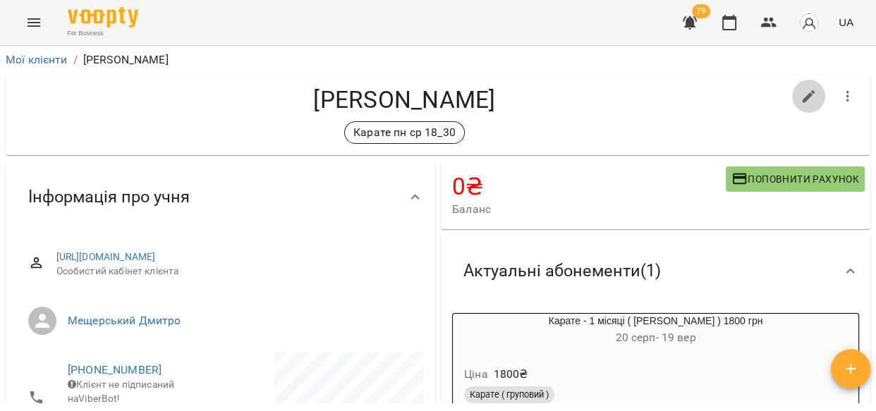
click at [801, 92] on icon "button" at bounding box center [809, 96] width 17 height 17
select select "**"
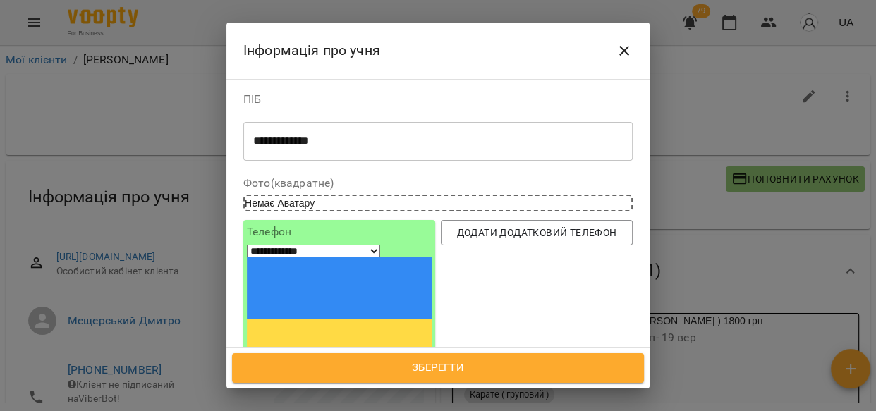
scroll to position [81, 0]
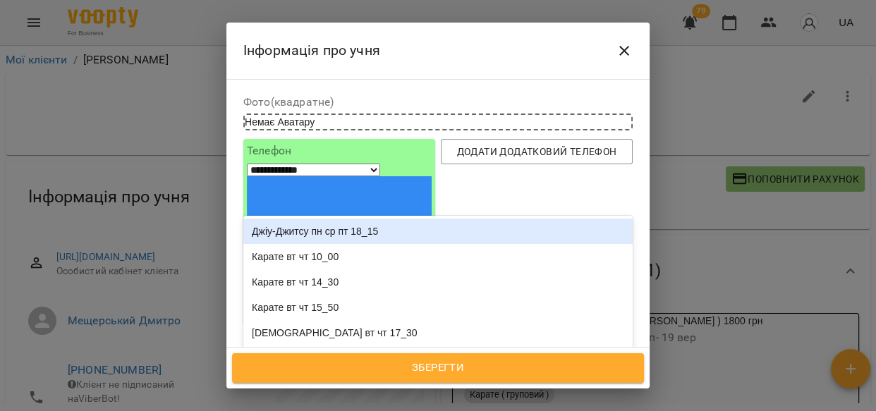
click at [359, 219] on div "Джіу-Джитсу пн ср пт 18_15" at bounding box center [437, 231] width 389 height 25
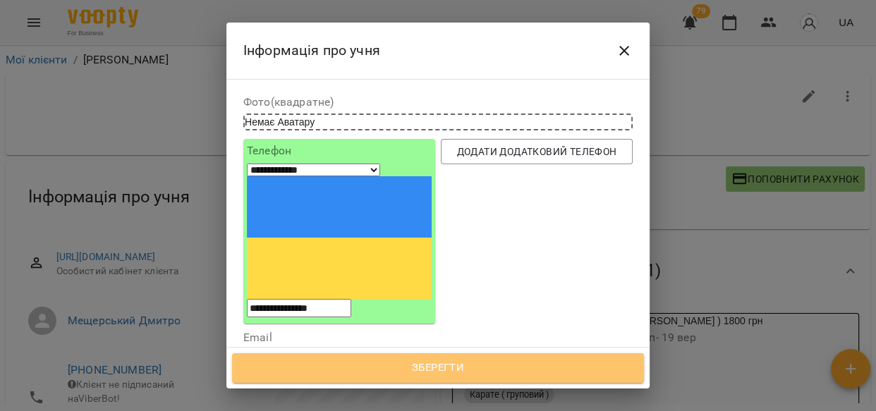
click at [361, 362] on span "Зберегти" at bounding box center [438, 368] width 381 height 18
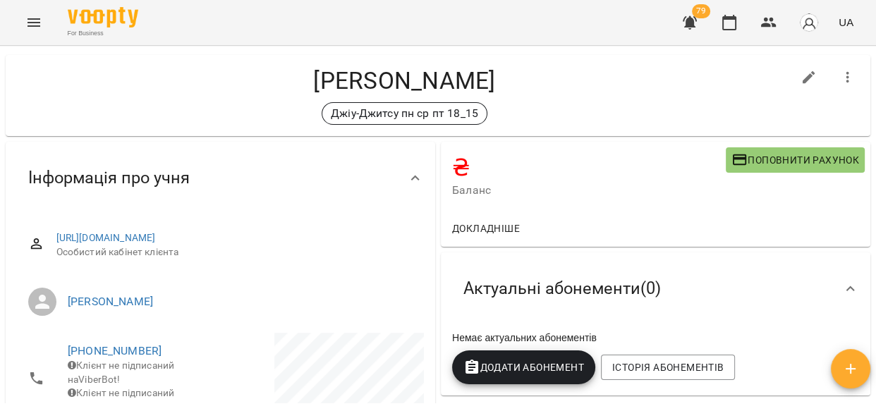
scroll to position [21, 0]
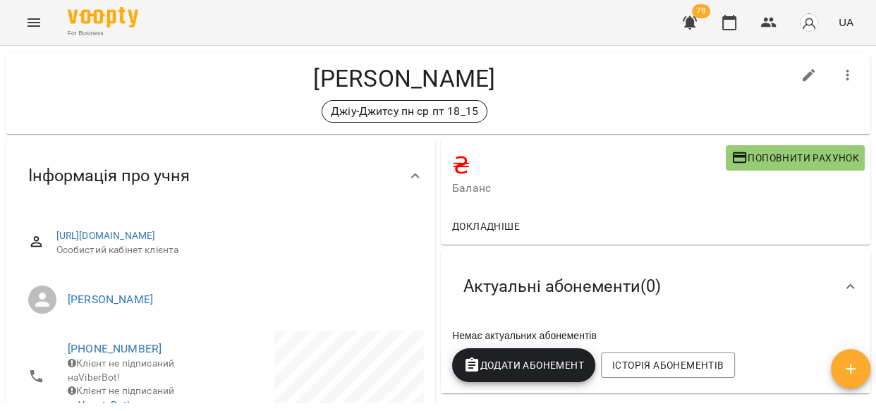
click at [557, 372] on span "Додати Абонемент" at bounding box center [524, 365] width 121 height 17
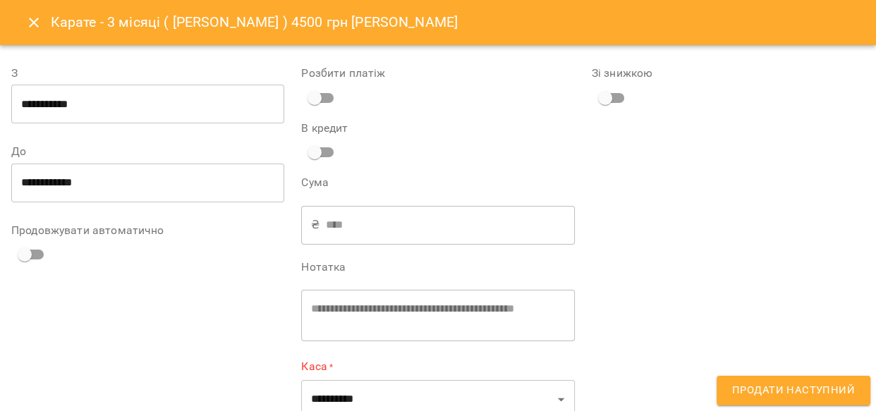
click at [37, 25] on icon "Close" at bounding box center [33, 22] width 17 height 17
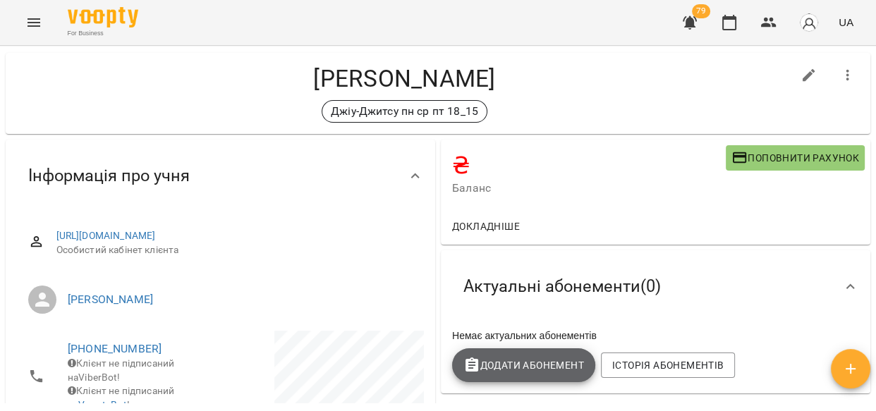
click at [520, 365] on span "Додати Абонемент" at bounding box center [524, 365] width 121 height 17
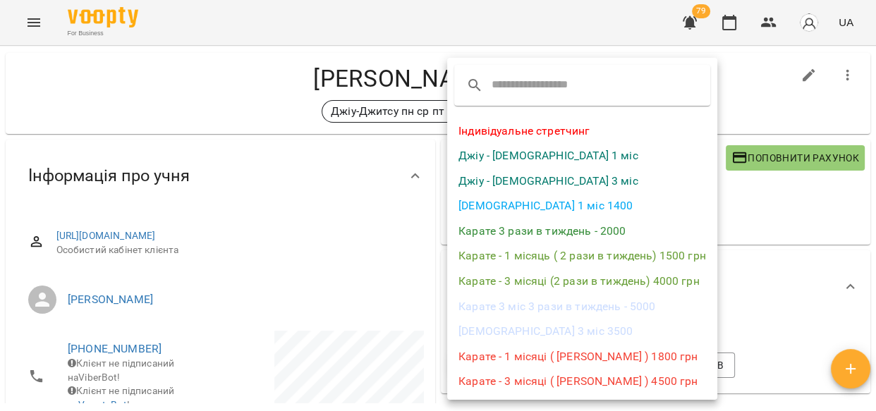
click at [523, 150] on li "Джіу - Джитсу 1 міс" at bounding box center [582, 155] width 270 height 25
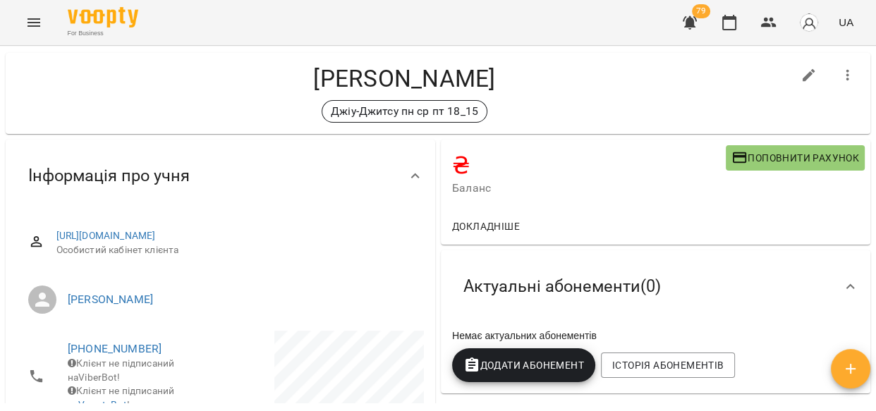
click at [528, 367] on span "Додати Абонемент" at bounding box center [524, 365] width 121 height 17
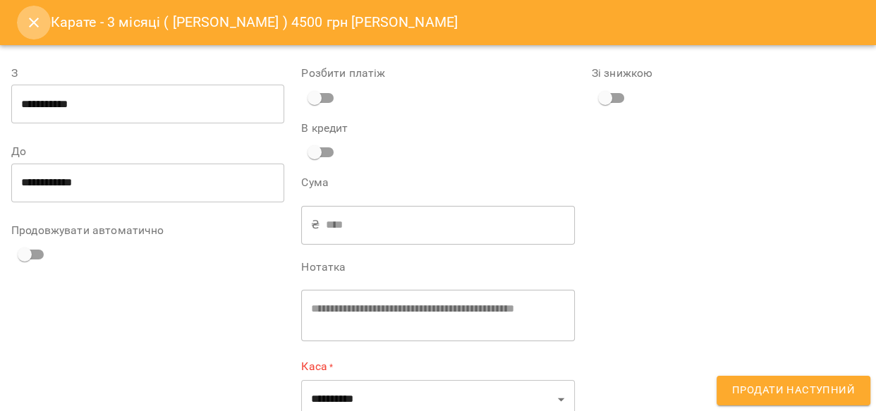
click at [32, 23] on icon "Close" at bounding box center [34, 23] width 10 height 10
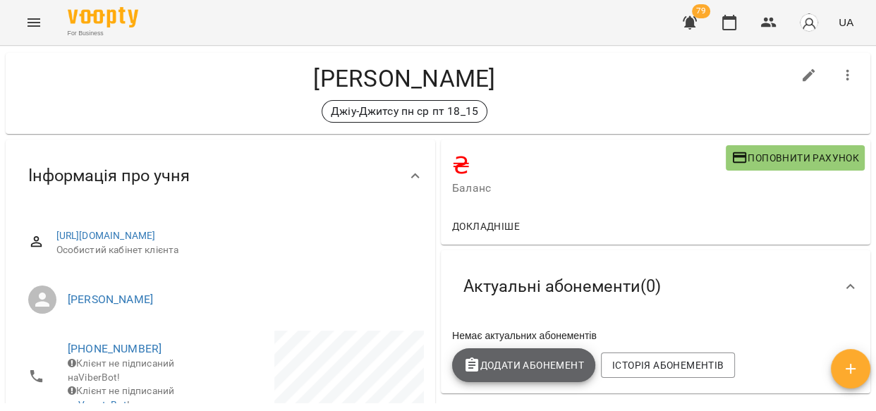
click at [550, 364] on span "Додати Абонемент" at bounding box center [524, 365] width 121 height 17
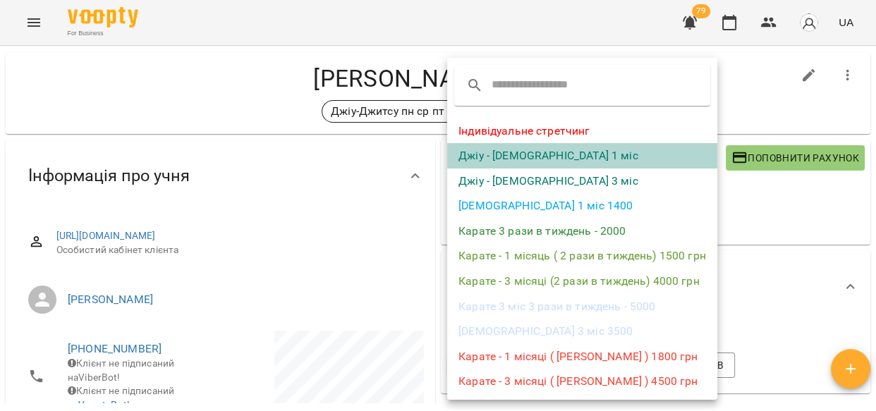
click at [506, 152] on li "Джіу - Джитсу 1 міс" at bounding box center [582, 155] width 270 height 25
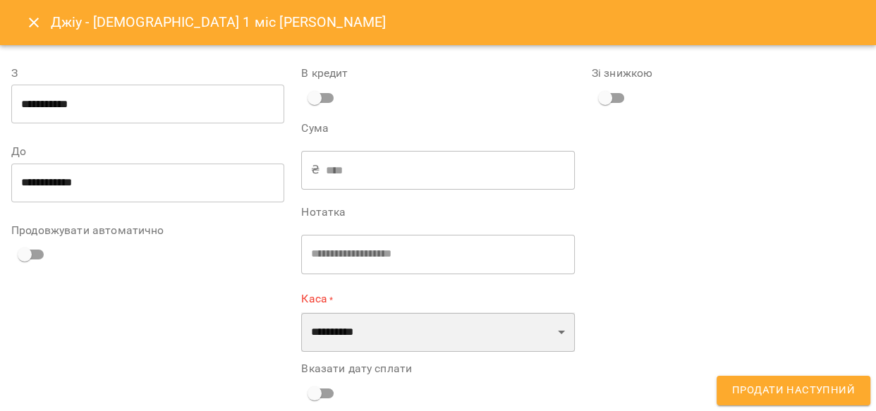
click at [553, 331] on select "**********" at bounding box center [437, 333] width 273 height 40
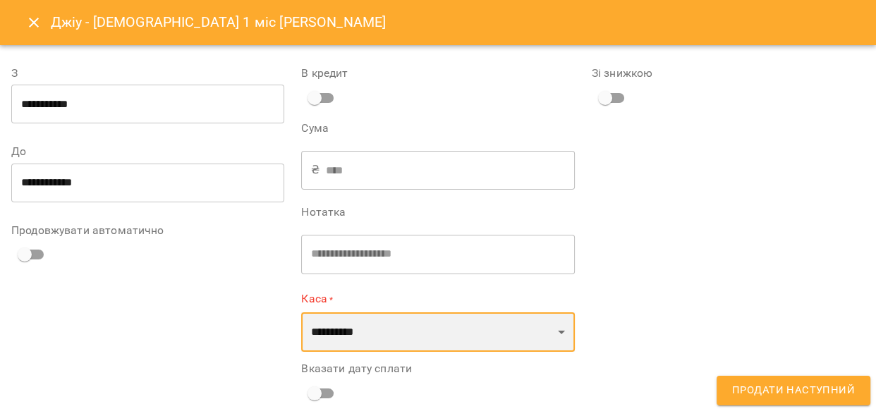
select select "****"
click at [301, 313] on select "**********" at bounding box center [437, 333] width 273 height 40
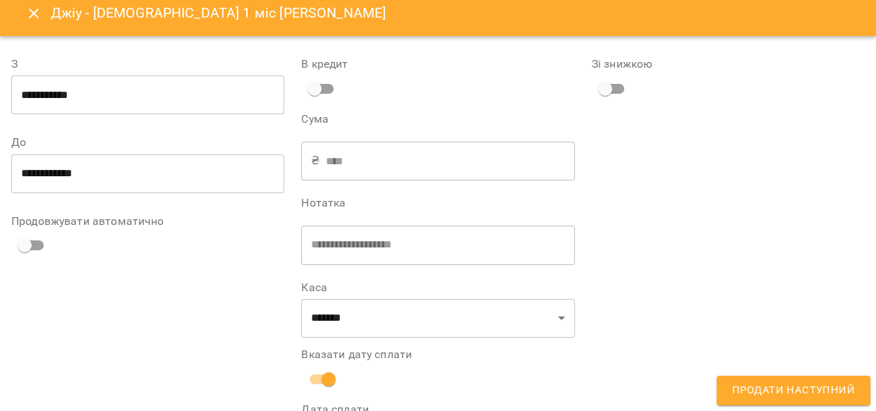
scroll to position [80, 0]
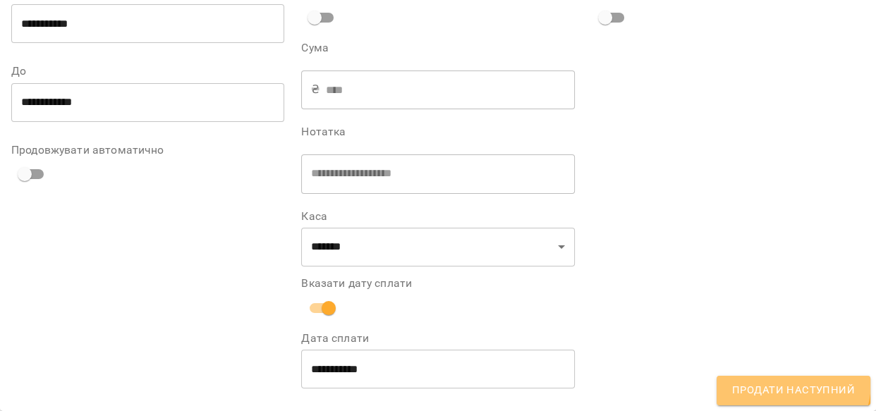
click at [782, 382] on span "Продати наступний" at bounding box center [793, 391] width 123 height 18
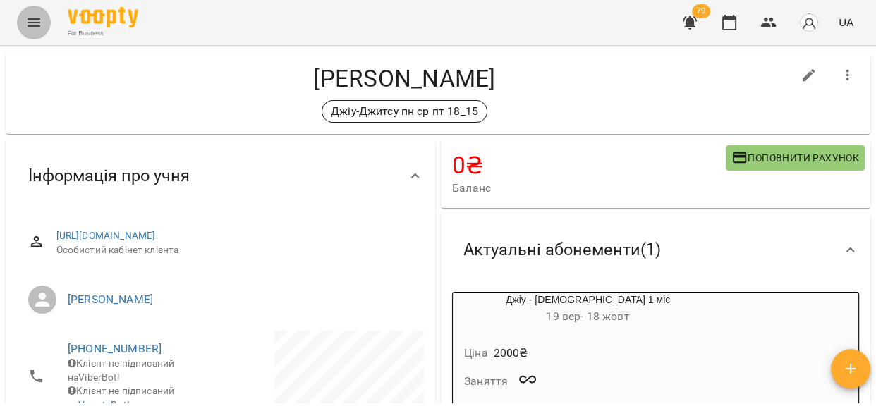
click at [32, 19] on icon "Menu" at bounding box center [34, 22] width 13 height 8
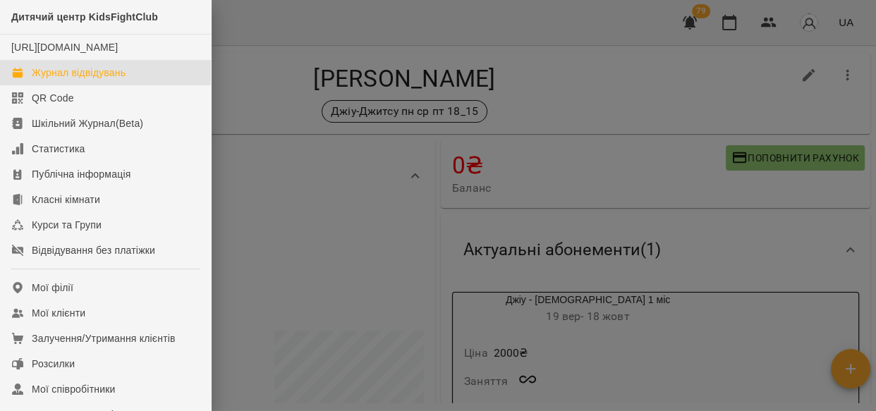
click at [63, 80] on div "Журнал відвідувань" at bounding box center [79, 73] width 94 height 14
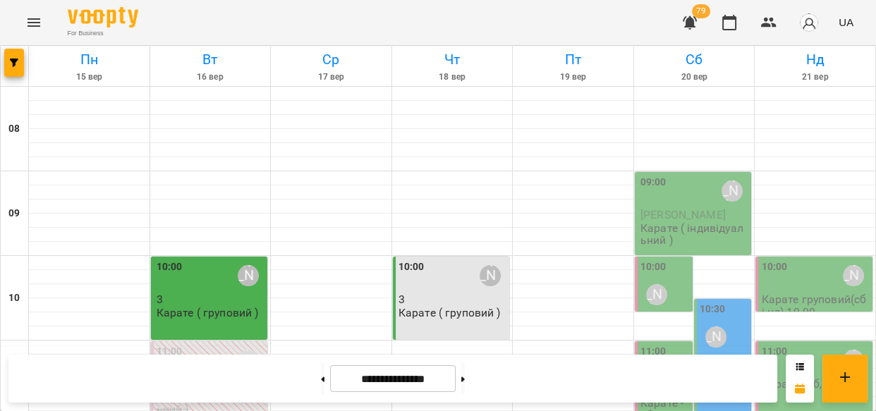
scroll to position [701, 0]
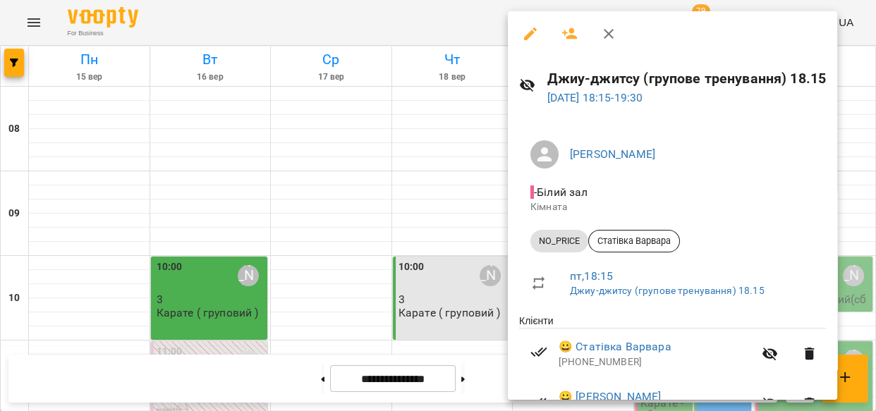
click at [531, 32] on icon "button" at bounding box center [530, 34] width 13 height 13
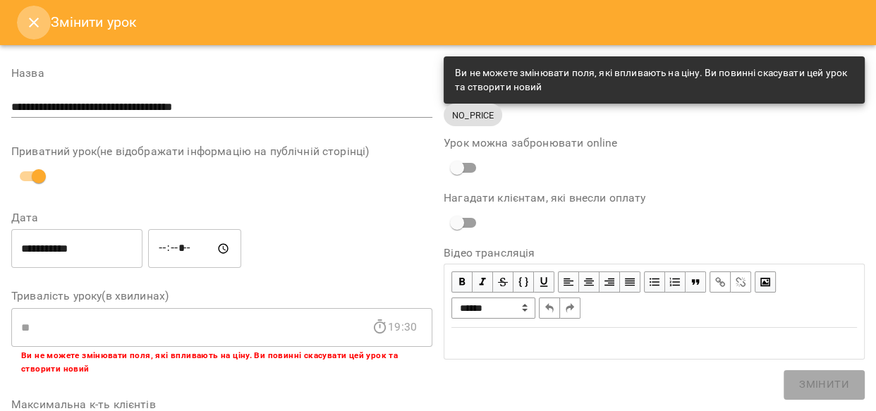
click at [37, 21] on icon "Close" at bounding box center [33, 22] width 17 height 17
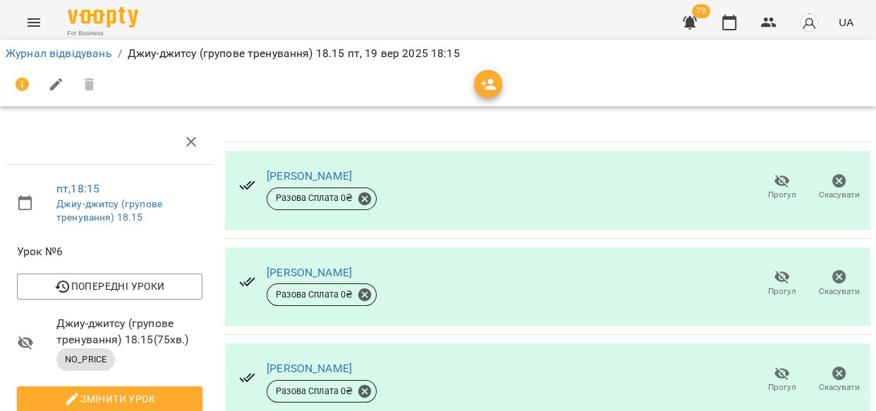
scroll to position [212, 0]
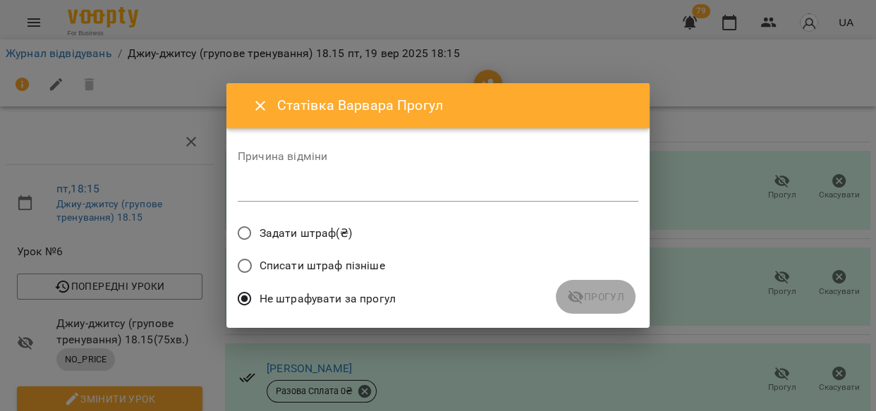
click at [608, 299] on div "Не штрафувати за прогул" at bounding box center [438, 300] width 401 height 33
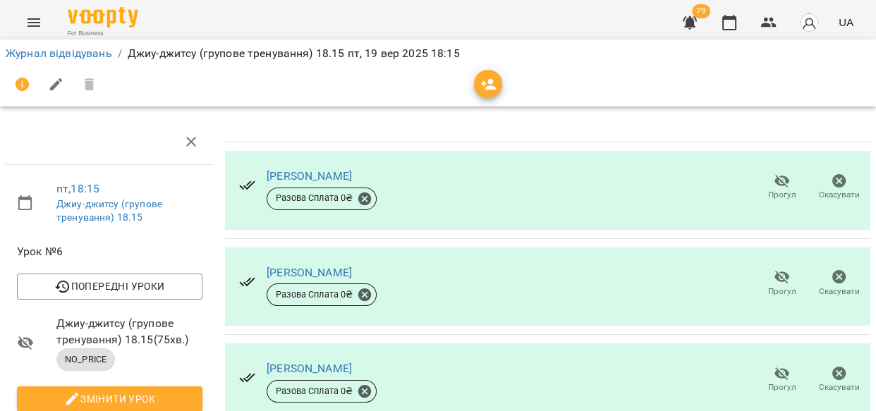
scroll to position [0, 0]
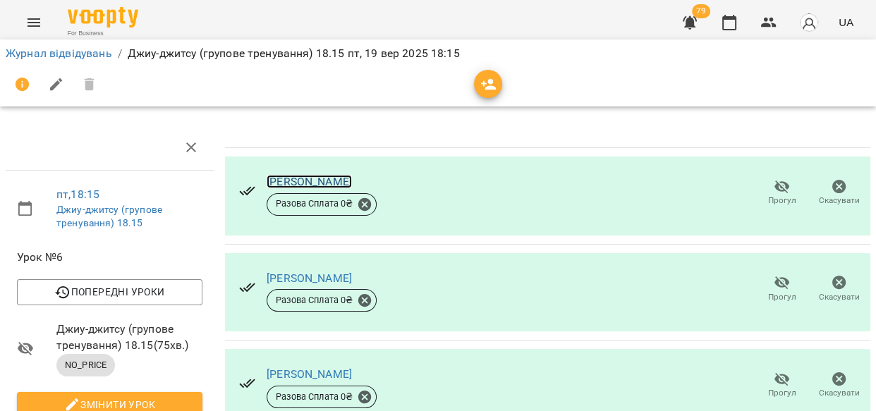
click at [293, 183] on link "Козаченко Камір" at bounding box center [309, 181] width 85 height 13
click at [306, 277] on link "Романчук Данііл" at bounding box center [309, 278] width 85 height 13
click at [334, 176] on link "Козаченко Камір" at bounding box center [309, 181] width 85 height 13
click at [296, 363] on div "Савченко Коля Разова Сплата 0 ₴" at bounding box center [322, 385] width 110 height 45
click at [296, 368] on link "[PERSON_NAME] Коля" at bounding box center [309, 374] width 85 height 13
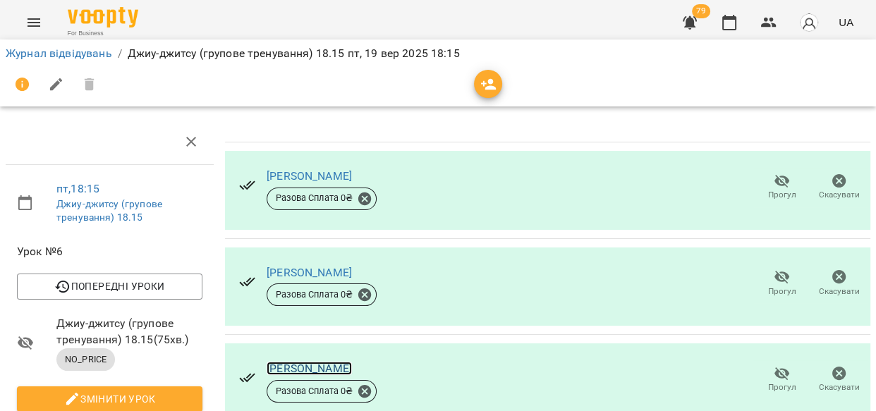
scroll to position [205, 0]
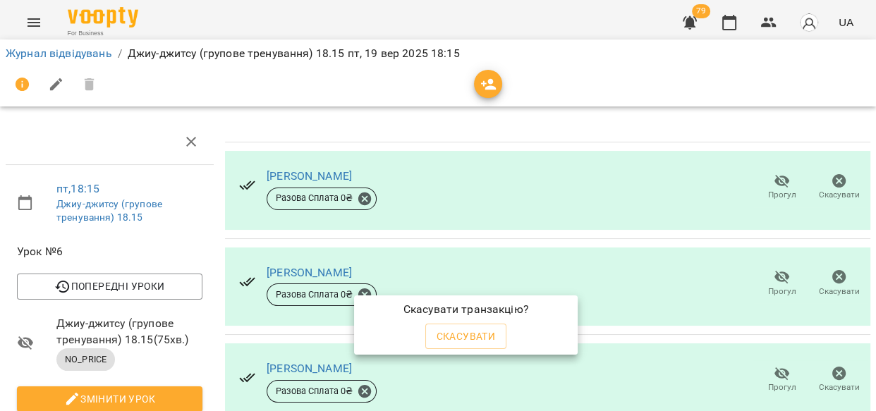
click at [295, 265] on div at bounding box center [438, 205] width 876 height 411
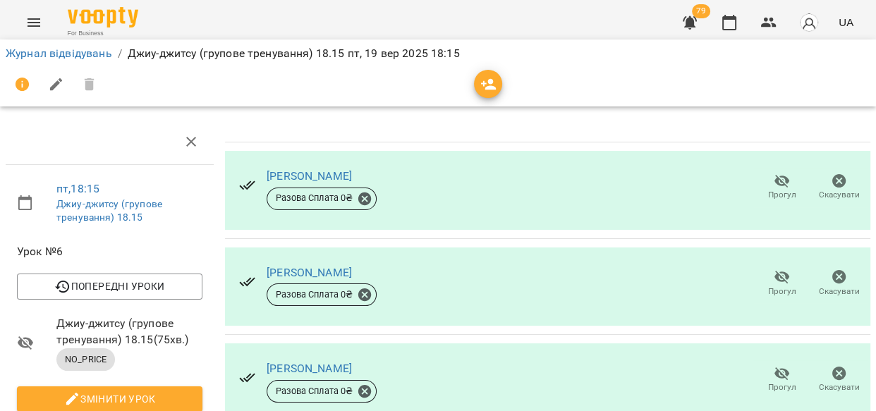
click at [40, 53] on link "Журнал відвідувань" at bounding box center [59, 53] width 107 height 13
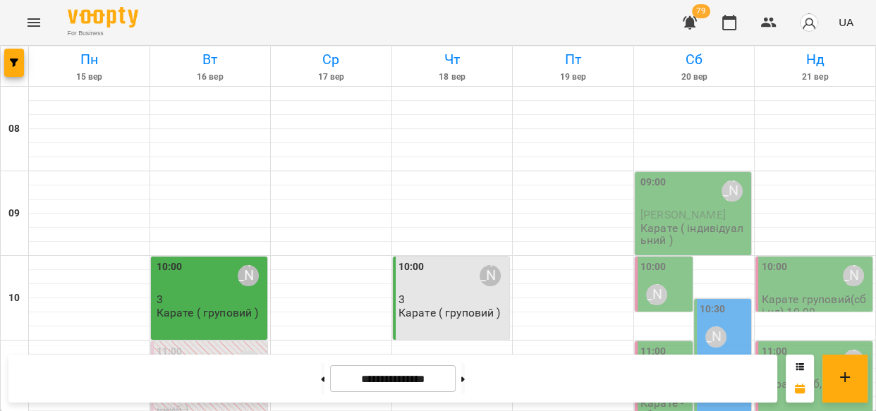
scroll to position [771, 0]
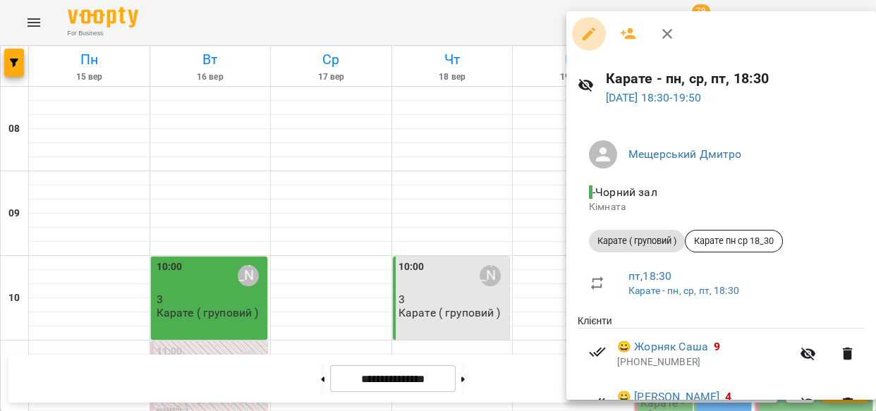
click at [588, 42] on button "button" at bounding box center [589, 34] width 34 height 34
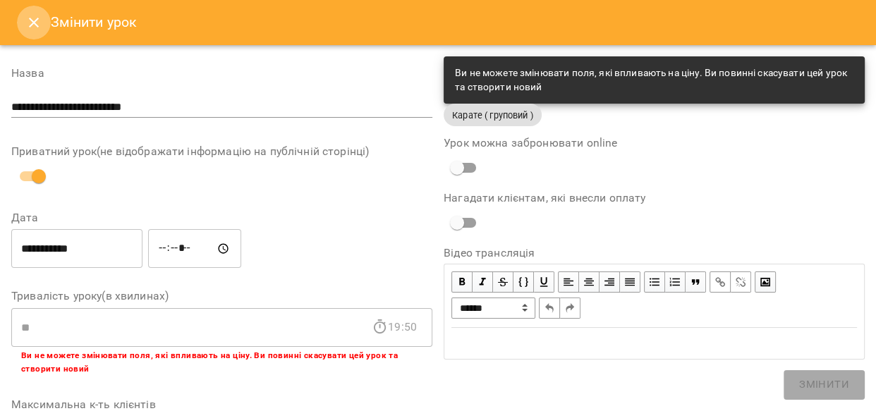
click at [35, 20] on icon "Close" at bounding box center [34, 23] width 10 height 10
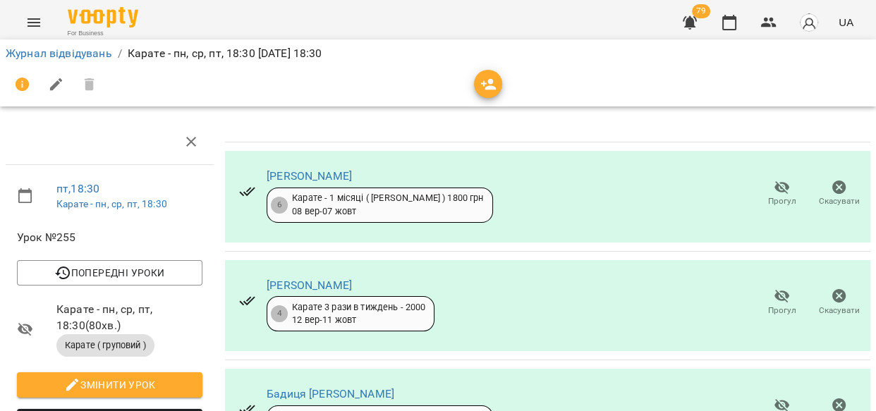
scroll to position [713, 0]
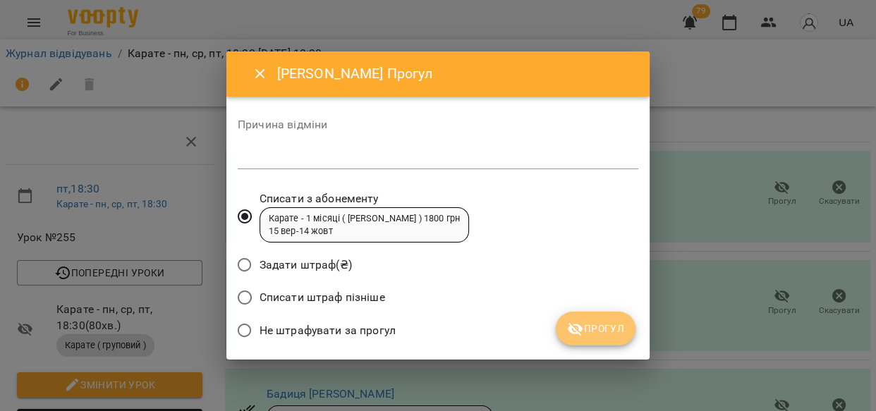
click at [605, 329] on span "Прогул" at bounding box center [595, 328] width 57 height 17
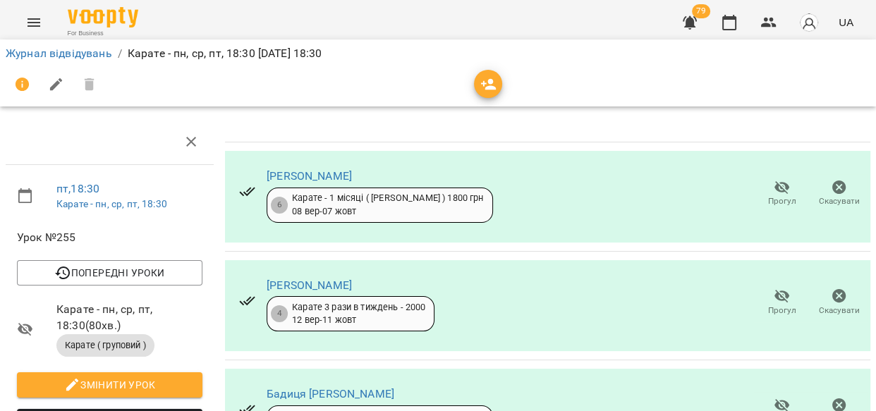
scroll to position [2309, 0]
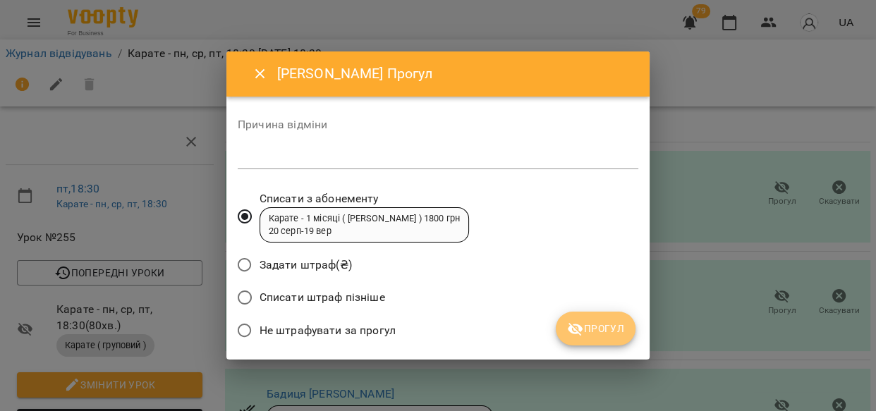
click at [603, 322] on span "Прогул" at bounding box center [595, 328] width 57 height 17
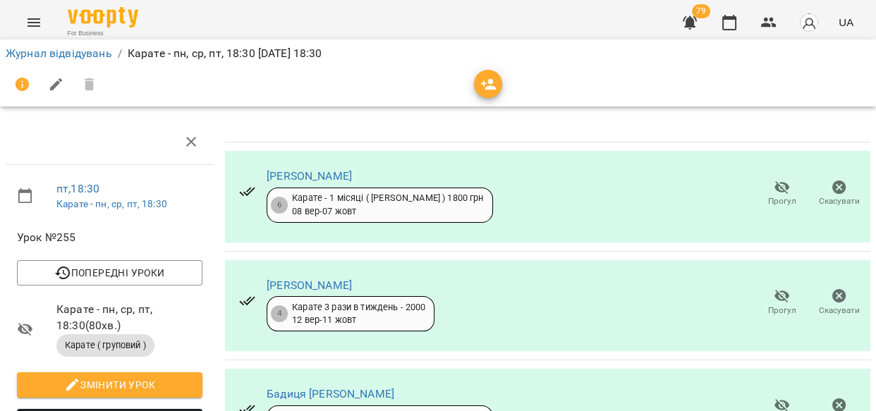
scroll to position [2559, 0]
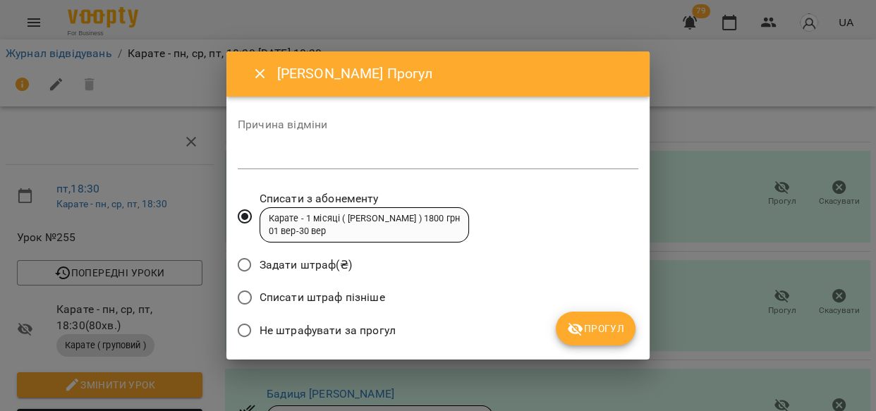
click at [613, 318] on button "Прогул" at bounding box center [596, 329] width 80 height 34
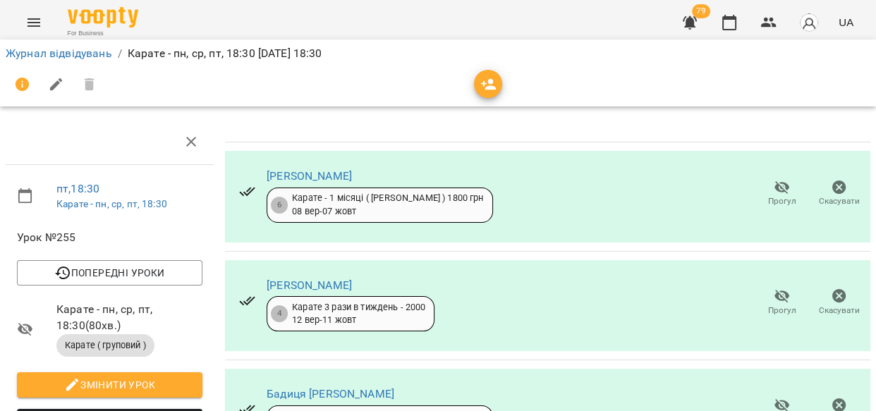
scroll to position [2811, 0]
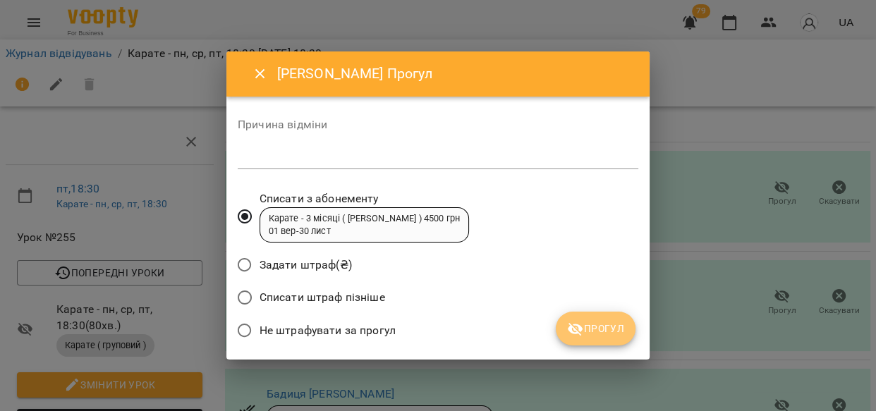
click at [607, 322] on span "Прогул" at bounding box center [595, 328] width 57 height 17
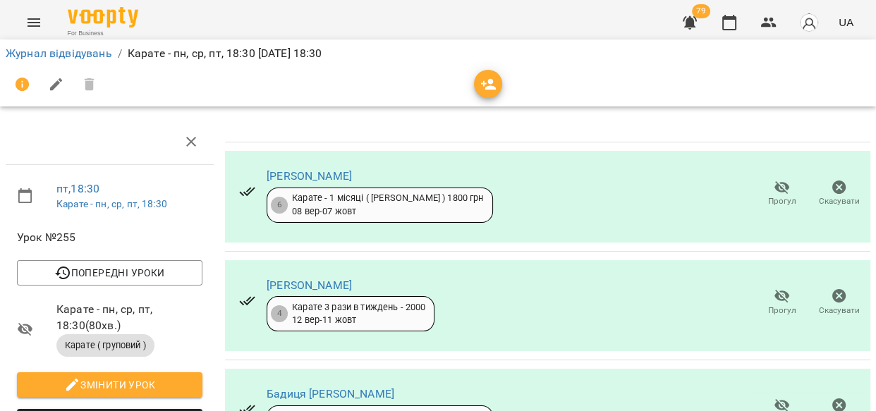
scroll to position [2096, 0]
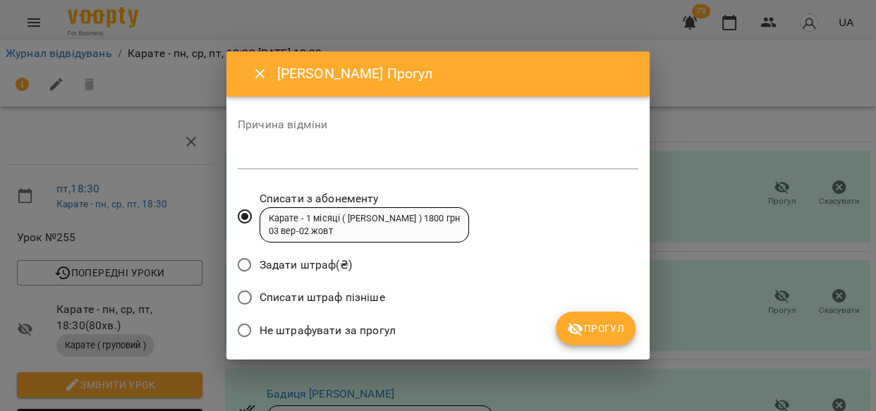
drag, startPoint x: 598, startPoint y: 326, endPoint x: 607, endPoint y: 327, distance: 9.3
click at [598, 326] on span "Прогул" at bounding box center [595, 328] width 57 height 17
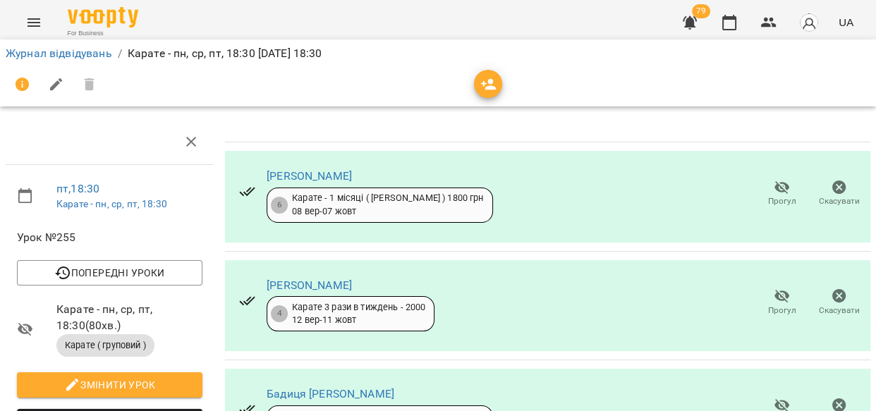
scroll to position [1693, 0]
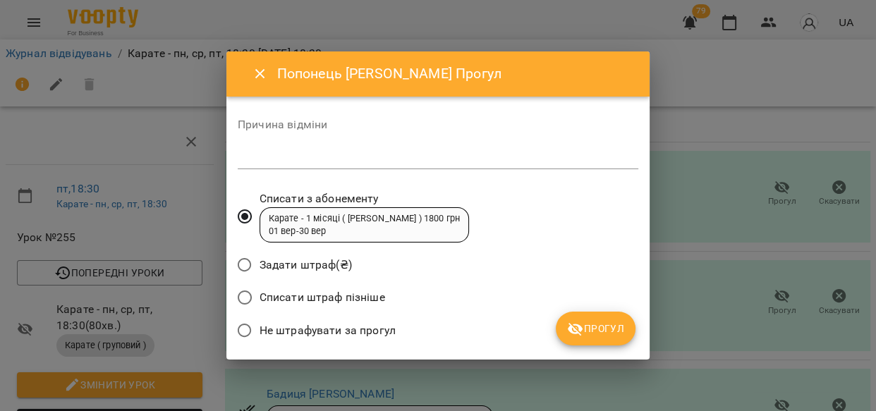
click at [584, 322] on span "Прогул" at bounding box center [595, 328] width 57 height 17
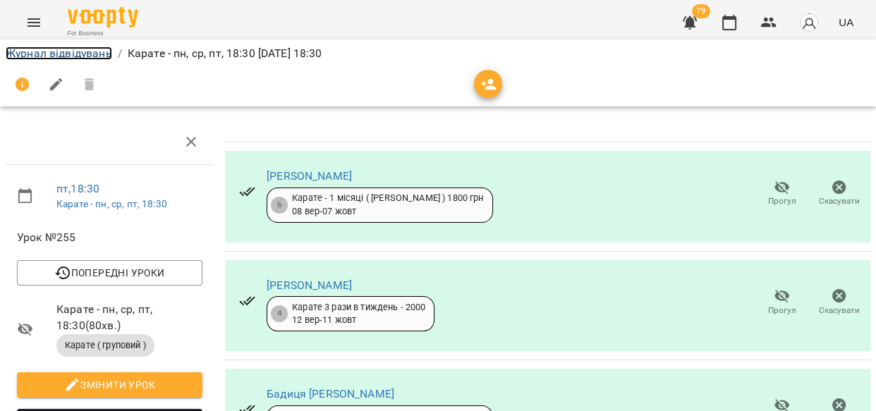
click at [75, 50] on link "Журнал відвідувань" at bounding box center [59, 53] width 107 height 13
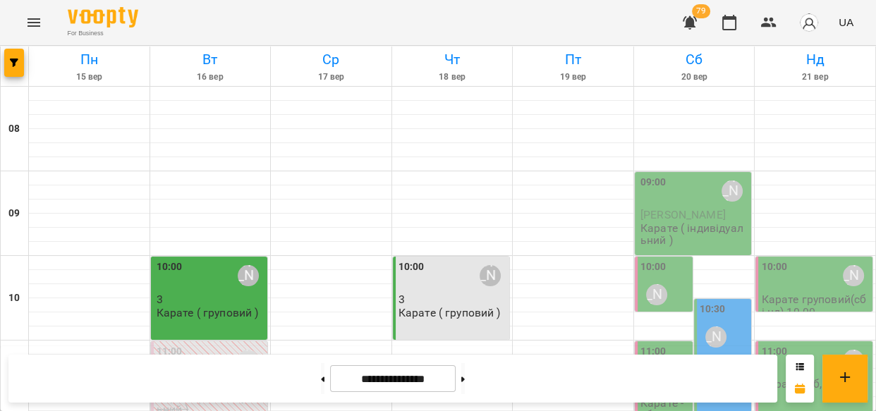
scroll to position [758, 0]
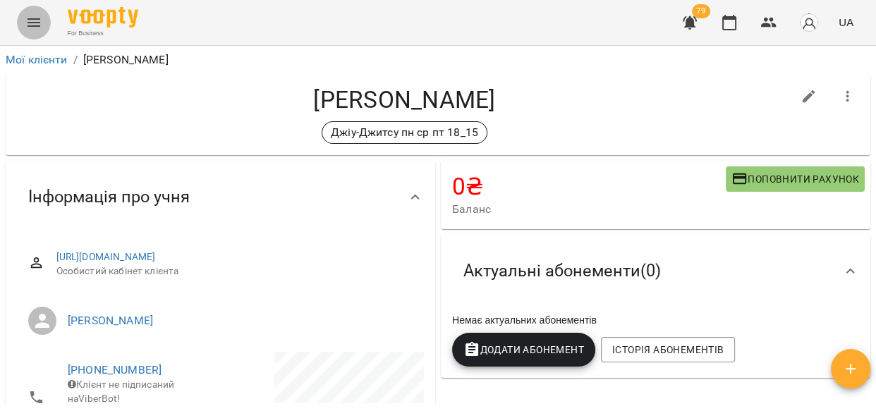
click at [35, 21] on icon "Menu" at bounding box center [33, 22] width 17 height 17
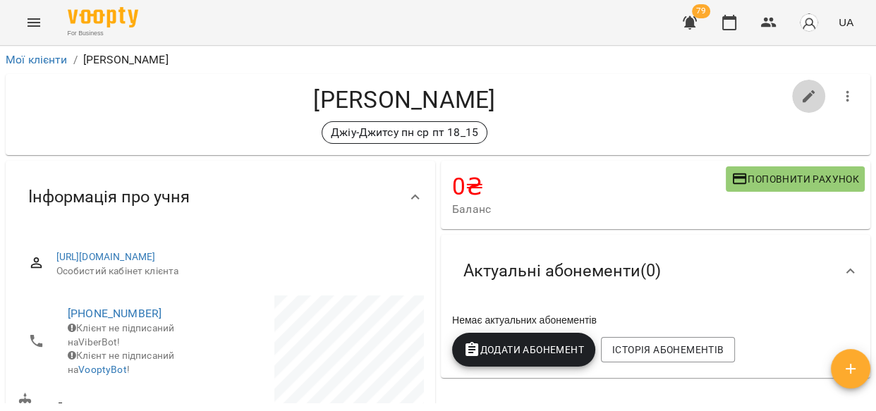
click at [803, 97] on icon "button" at bounding box center [809, 96] width 13 height 13
select select "**"
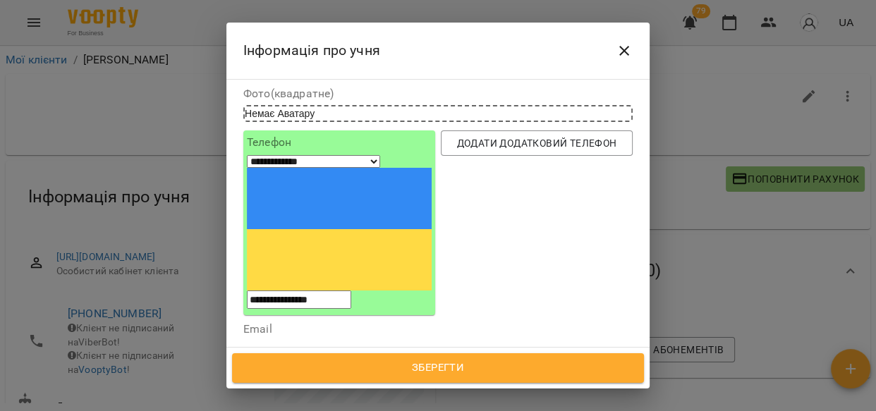
scroll to position [99, 0]
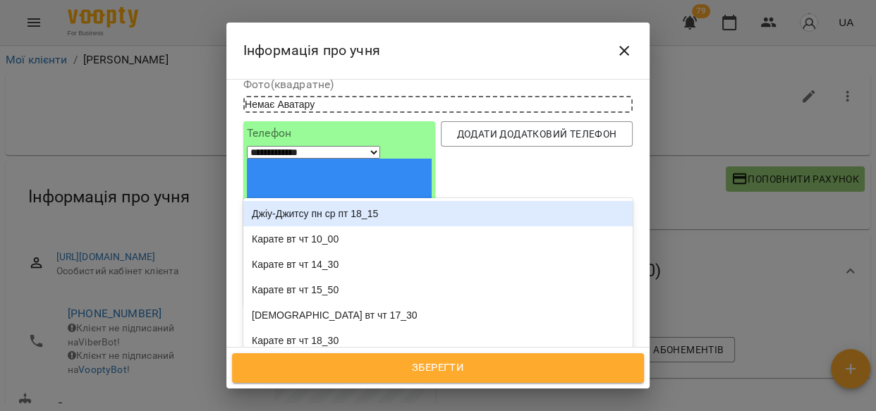
type input "***"
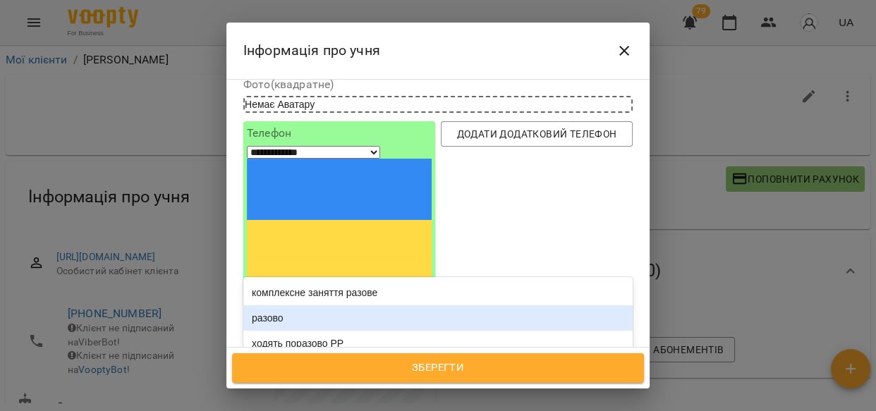
click at [270, 306] on div "разово" at bounding box center [437, 318] width 389 height 25
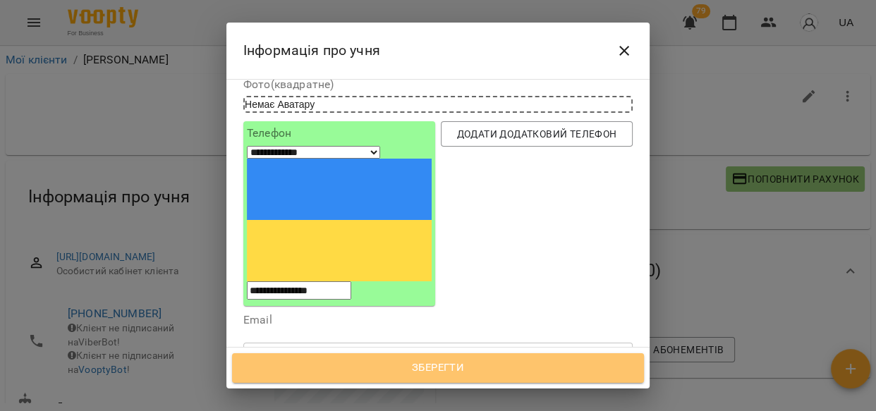
click at [416, 366] on span "Зберегти" at bounding box center [438, 368] width 381 height 18
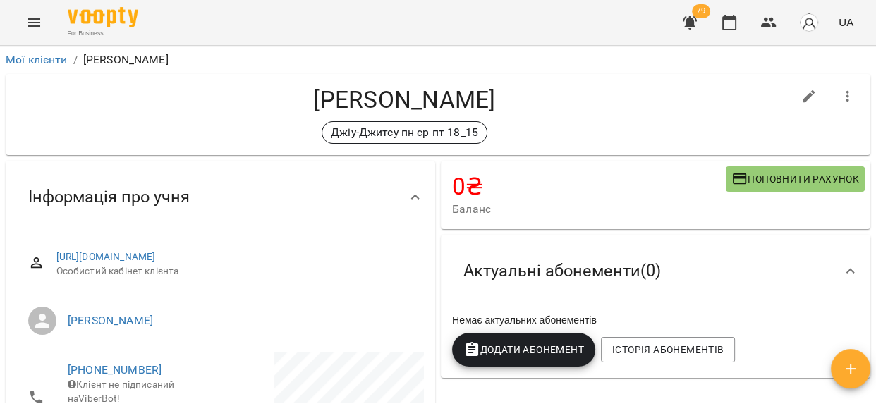
click at [802, 97] on icon "button" at bounding box center [809, 96] width 17 height 17
select select "**"
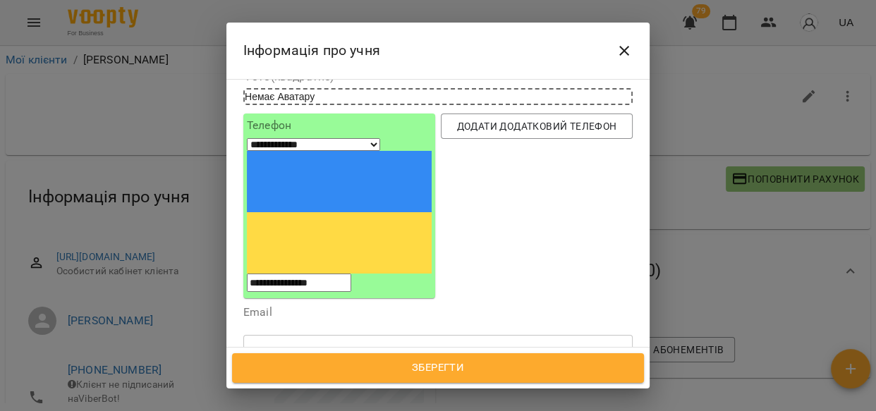
scroll to position [115, 0]
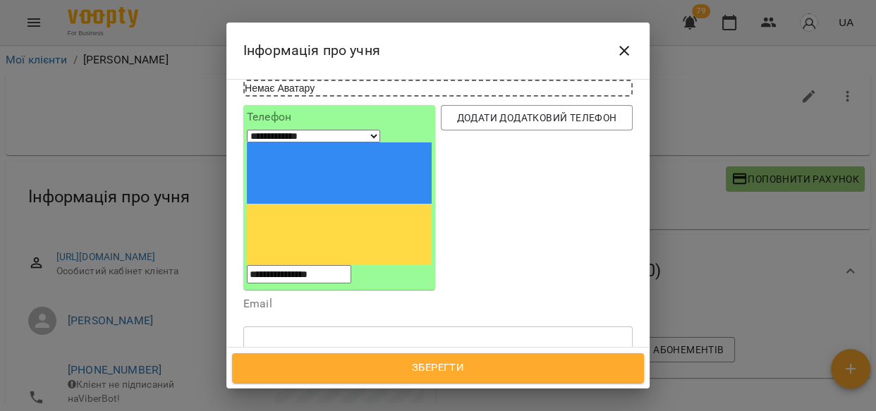
click at [377, 408] on icon at bounding box center [373, 413] width 10 height 10
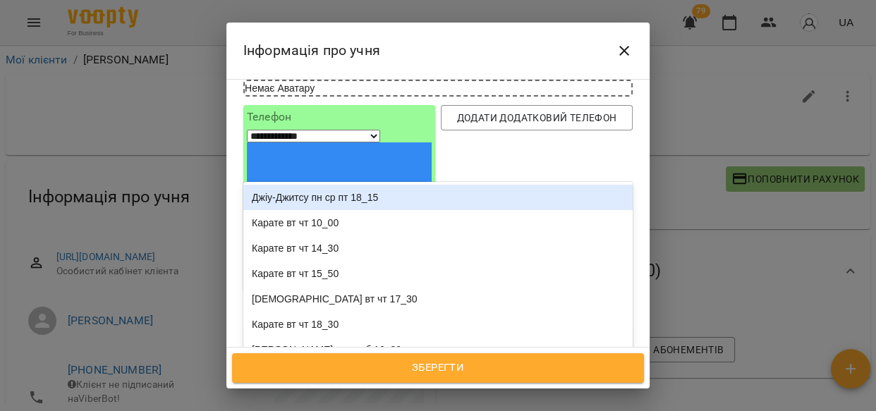
click at [369, 406] on div "Надрукуйте або оберіть..." at bounding box center [310, 413] width 118 height 14
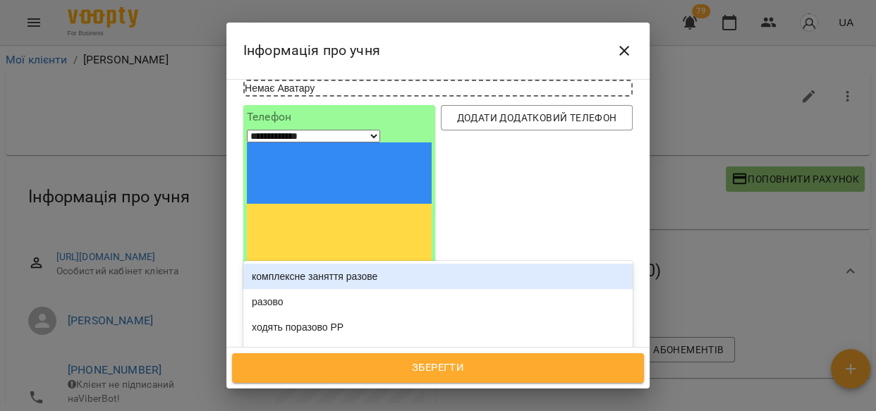
type input "****"
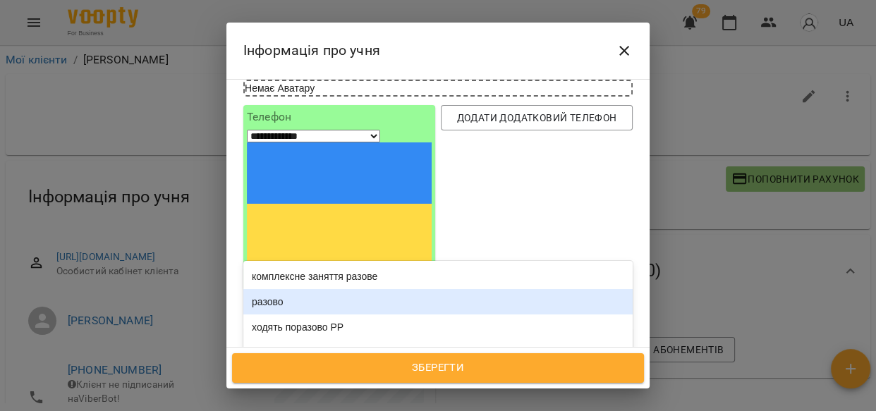
click at [322, 289] on div "разово" at bounding box center [437, 301] width 389 height 25
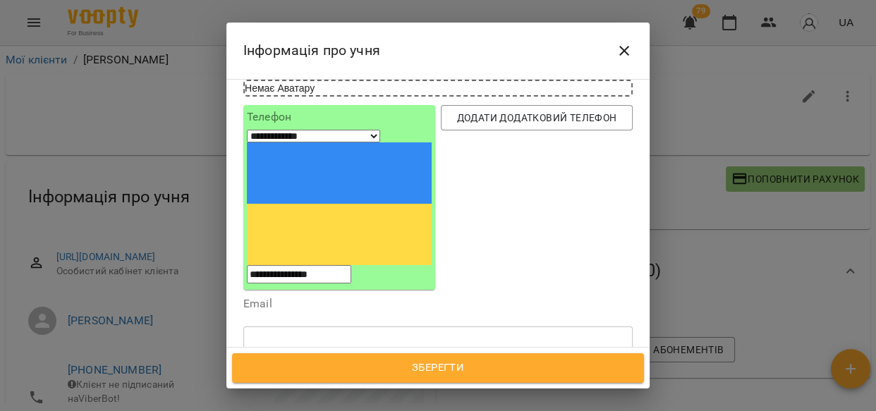
click at [375, 373] on span "Зберегти" at bounding box center [438, 368] width 381 height 18
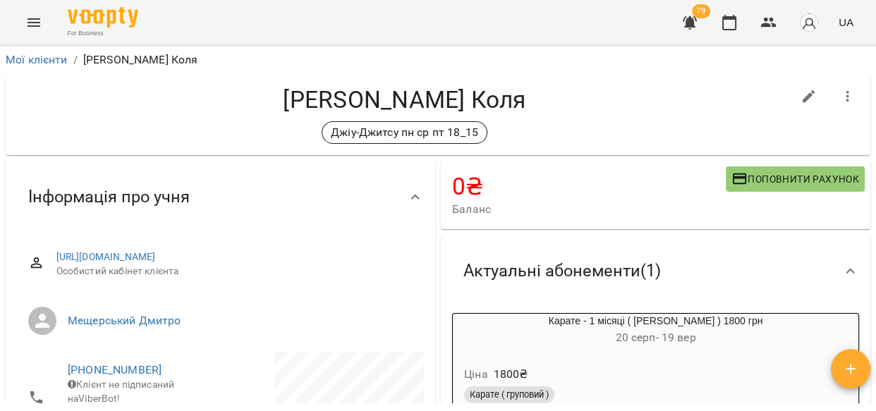
click at [802, 95] on icon "button" at bounding box center [809, 96] width 17 height 17
select select "**"
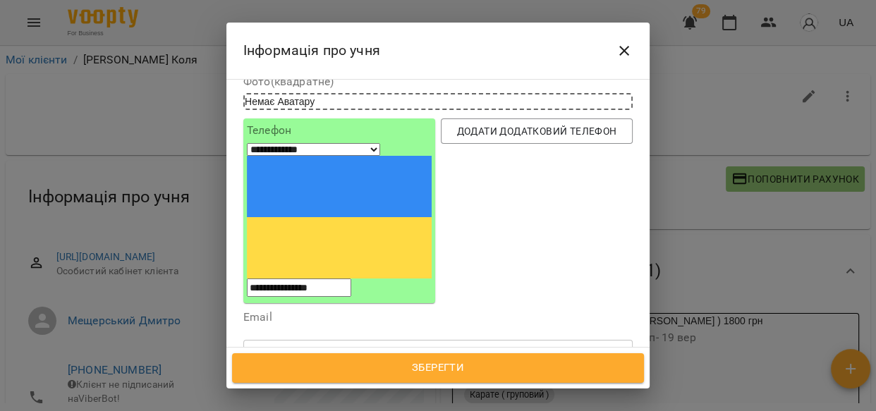
scroll to position [124, 0]
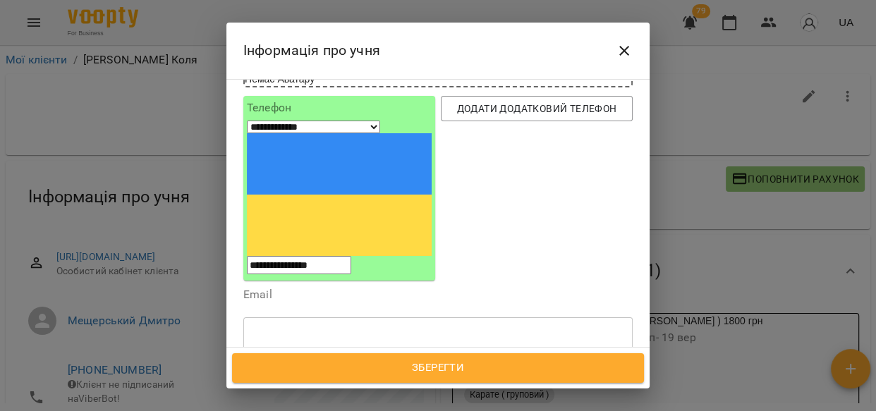
click at [377, 399] on icon at bounding box center [373, 404] width 10 height 10
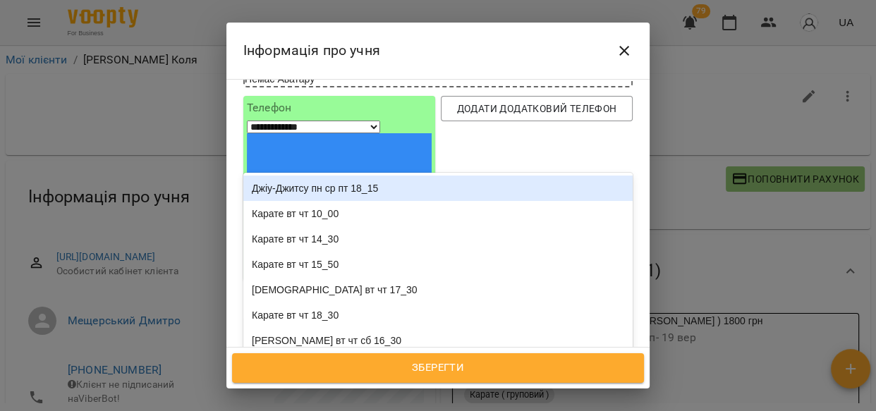
click at [348, 397] on div "Надрукуйте або оберіть..." at bounding box center [310, 404] width 118 height 14
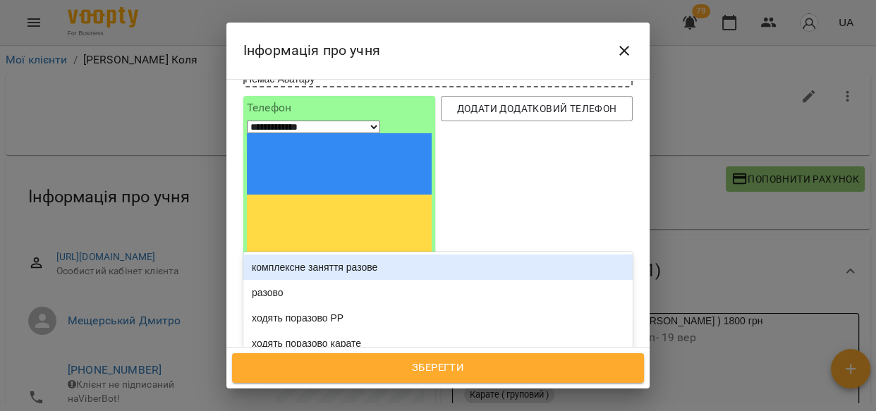
type input "****"
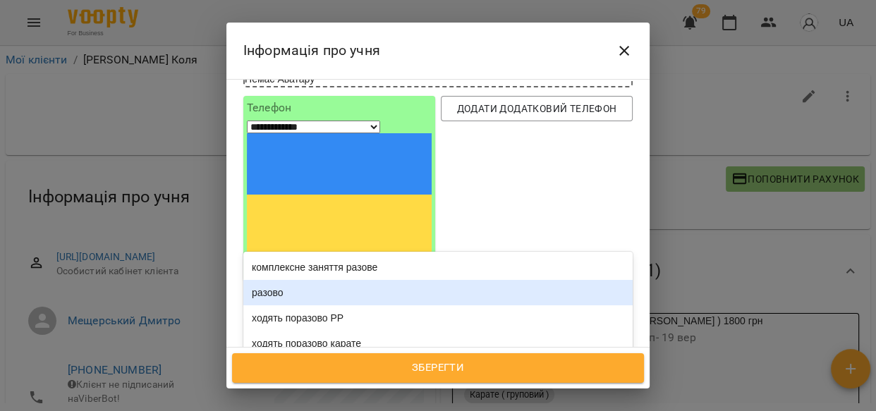
click at [300, 280] on div "разово" at bounding box center [437, 292] width 389 height 25
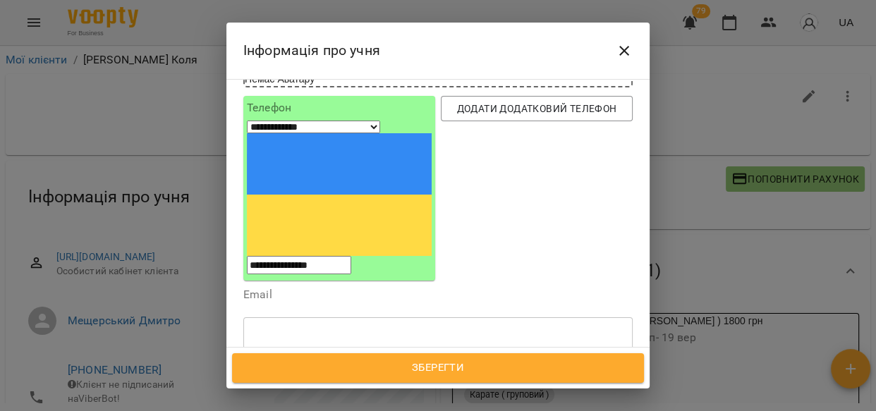
click at [374, 370] on span "Зберегти" at bounding box center [438, 368] width 381 height 18
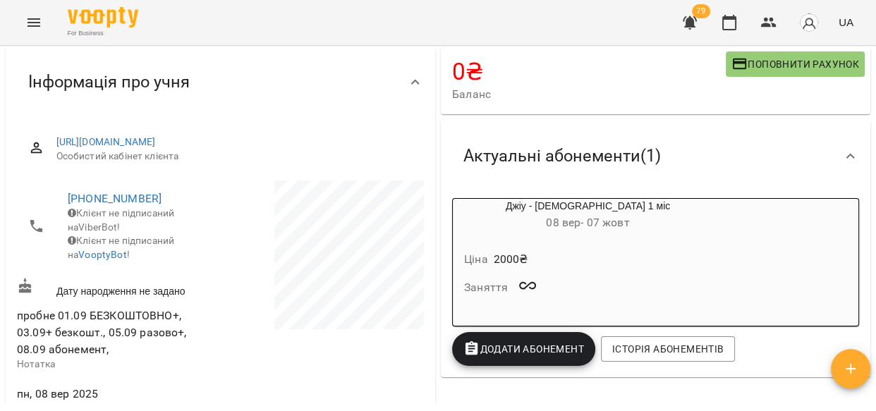
scroll to position [4, 0]
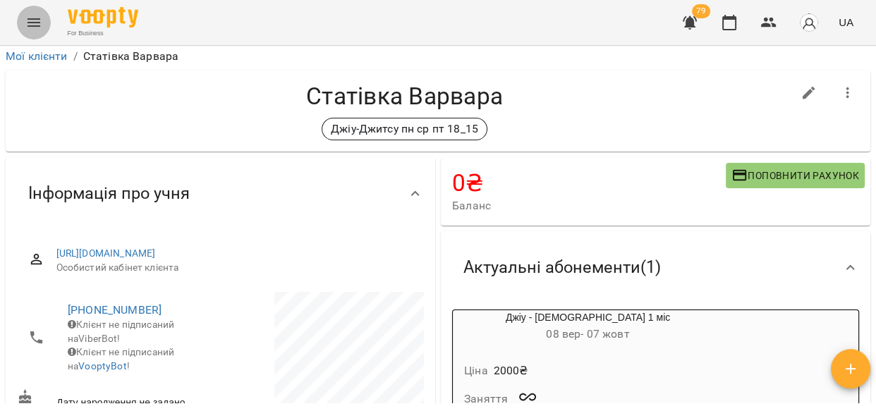
click at [28, 19] on icon "Menu" at bounding box center [34, 22] width 13 height 8
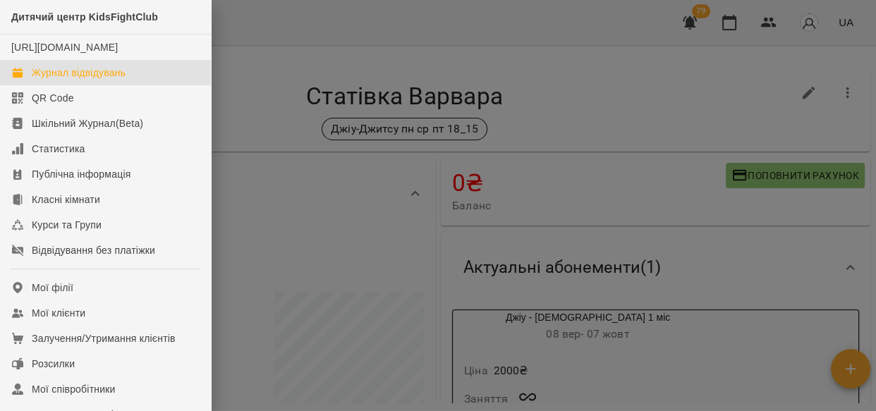
click at [59, 80] on div "Журнал відвідувань" at bounding box center [79, 73] width 94 height 14
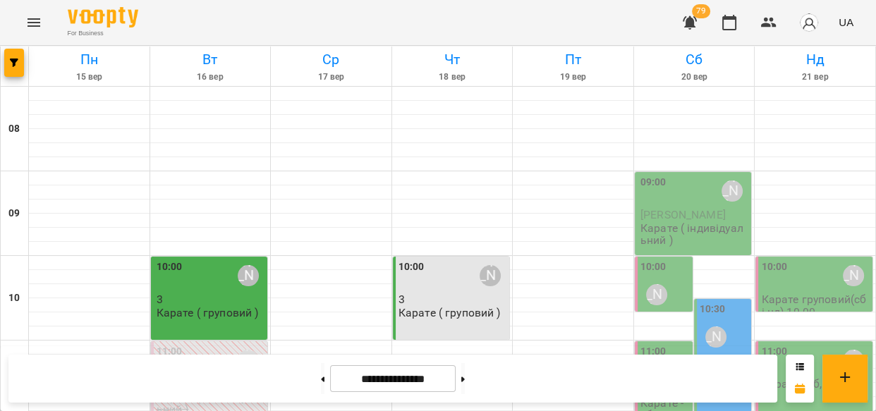
scroll to position [837, 0]
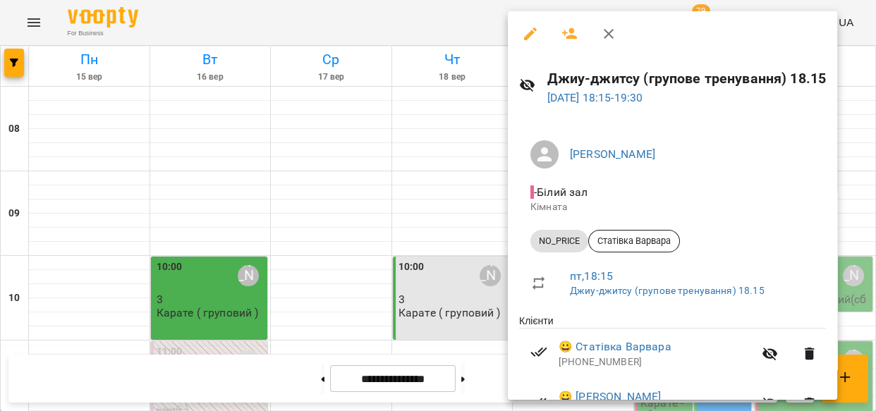
click at [522, 29] on icon "button" at bounding box center [530, 33] width 17 height 17
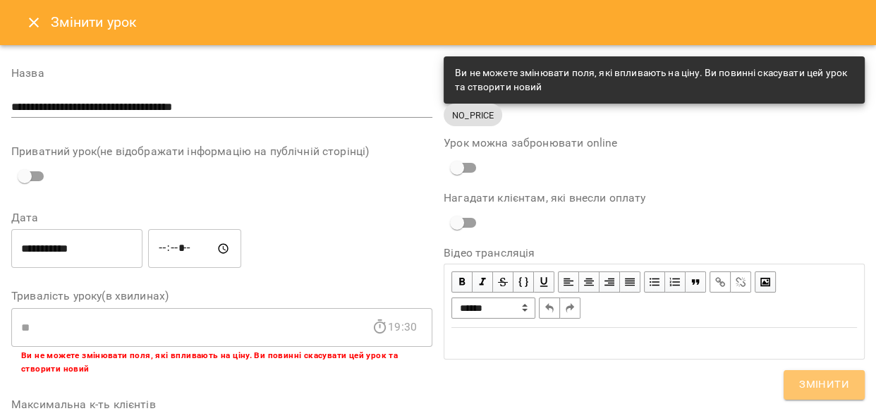
click at [833, 385] on span "Змінити" at bounding box center [824, 385] width 50 height 18
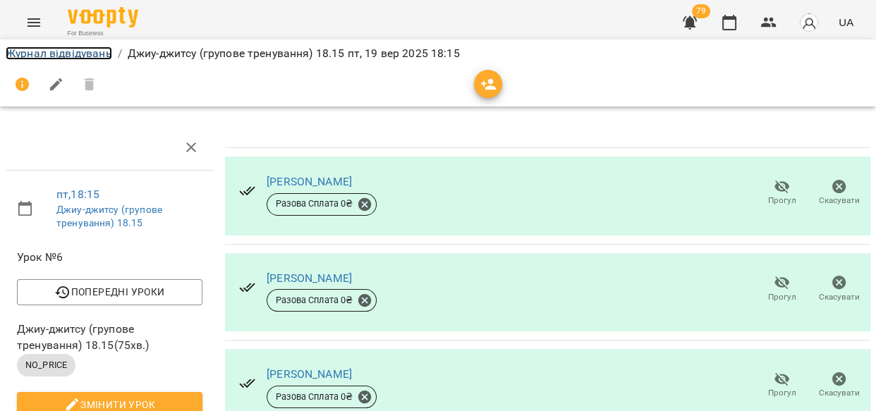
click at [83, 52] on link "Журнал відвідувань" at bounding box center [59, 53] width 107 height 13
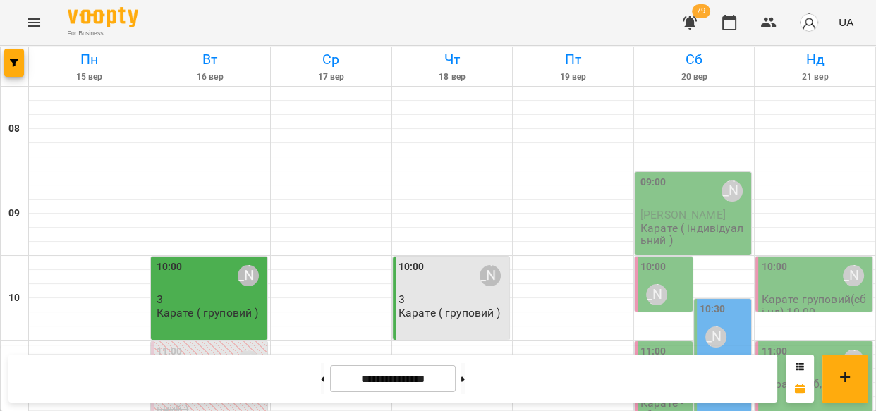
scroll to position [765, 0]
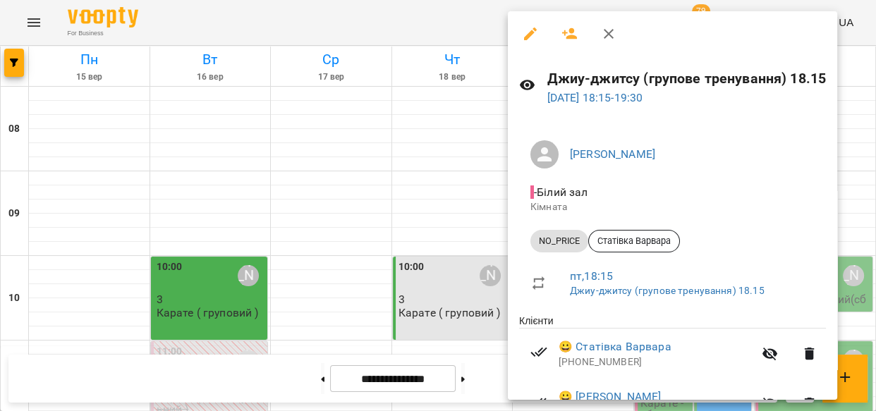
click at [526, 29] on icon "button" at bounding box center [530, 33] width 17 height 17
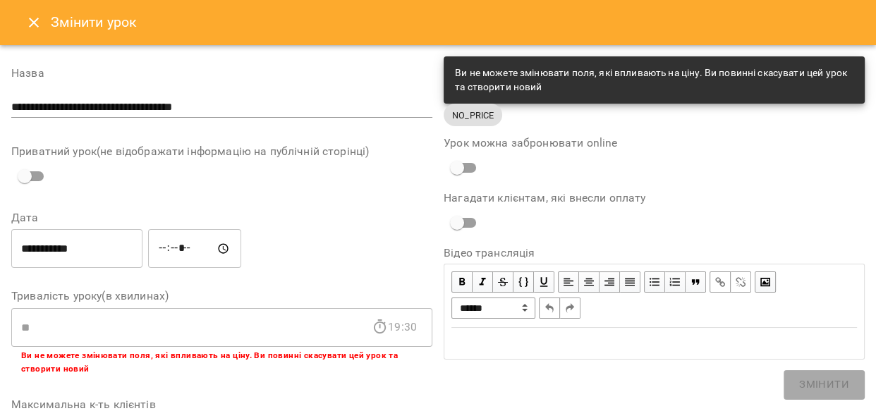
click at [33, 20] on icon "Close" at bounding box center [33, 22] width 17 height 17
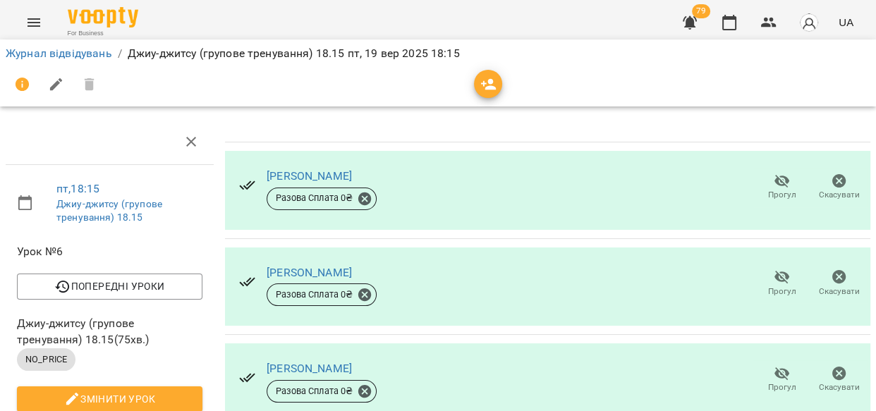
scroll to position [225, 0]
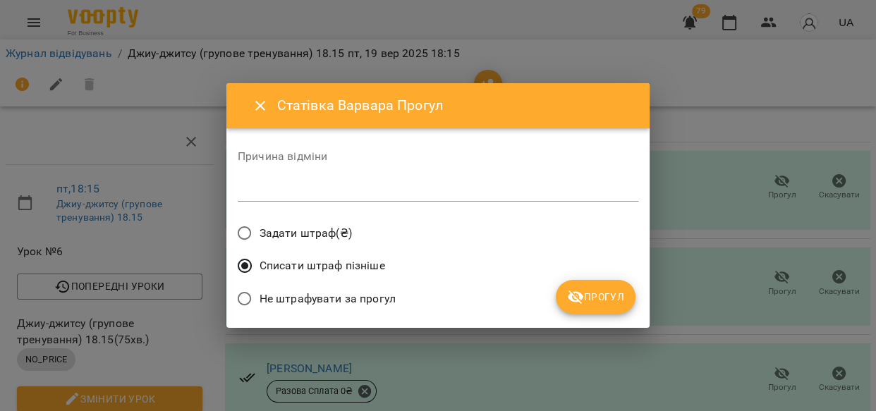
click at [574, 296] on icon "submit" at bounding box center [575, 297] width 17 height 17
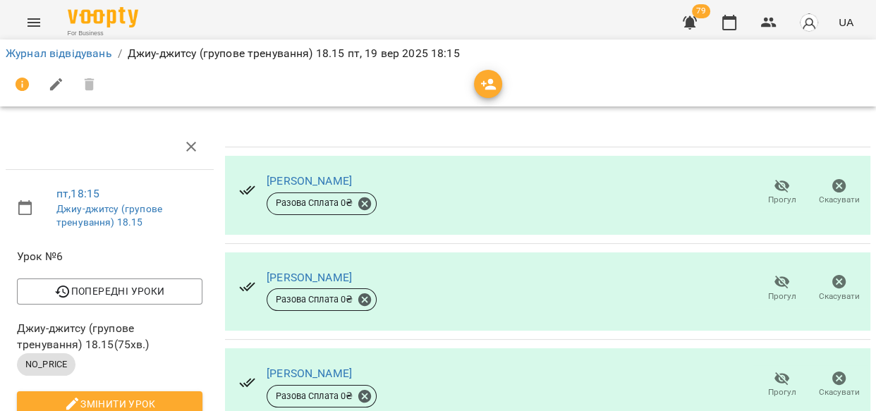
scroll to position [0, 0]
click at [495, 77] on icon "button" at bounding box center [488, 84] width 17 height 17
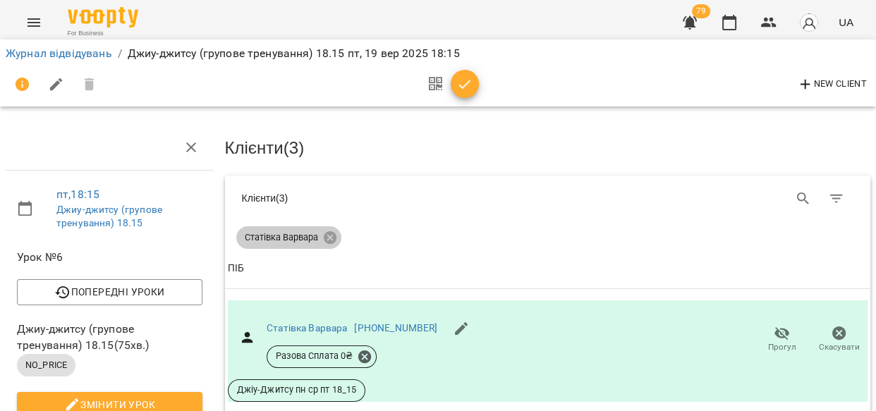
click at [331, 234] on icon at bounding box center [329, 237] width 13 height 13
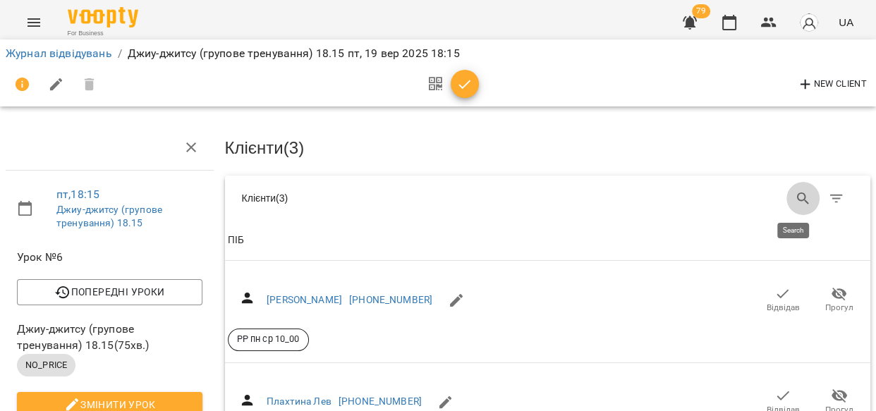
click at [797, 195] on icon "Search" at bounding box center [803, 199] width 12 height 12
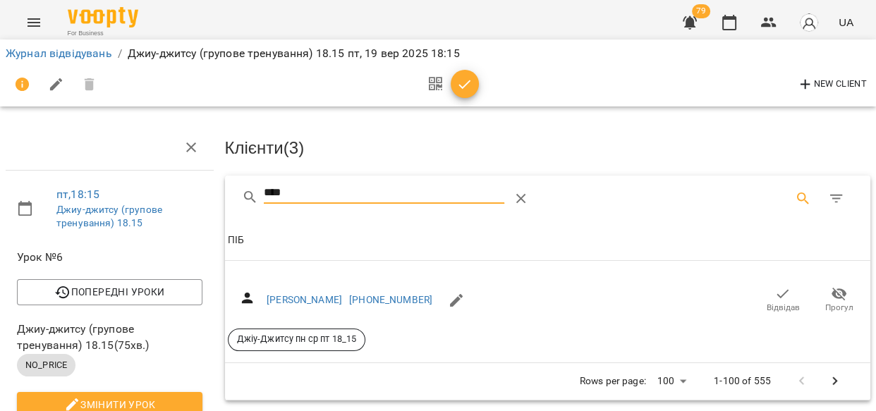
type input "****"
click at [775, 298] on icon "button" at bounding box center [783, 294] width 17 height 17
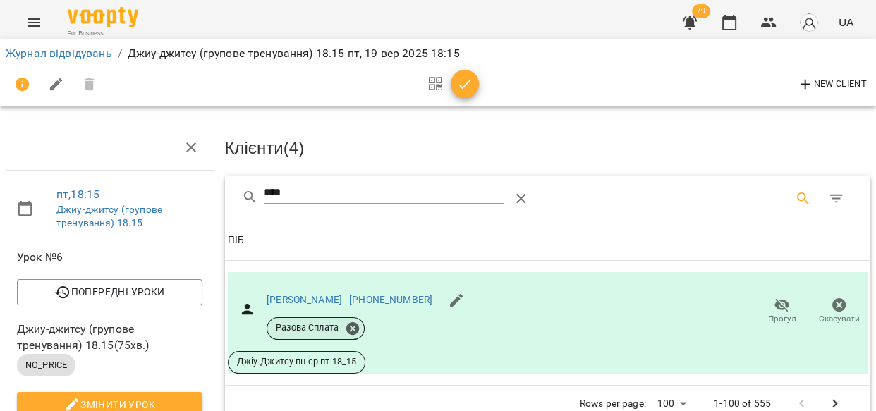
click at [355, 327] on icon at bounding box center [352, 328] width 13 height 13
click at [350, 325] on icon at bounding box center [352, 328] width 13 height 13
click at [293, 295] on link "[PERSON_NAME]" at bounding box center [304, 299] width 75 height 11
